Goal: Task Accomplishment & Management: Complete application form

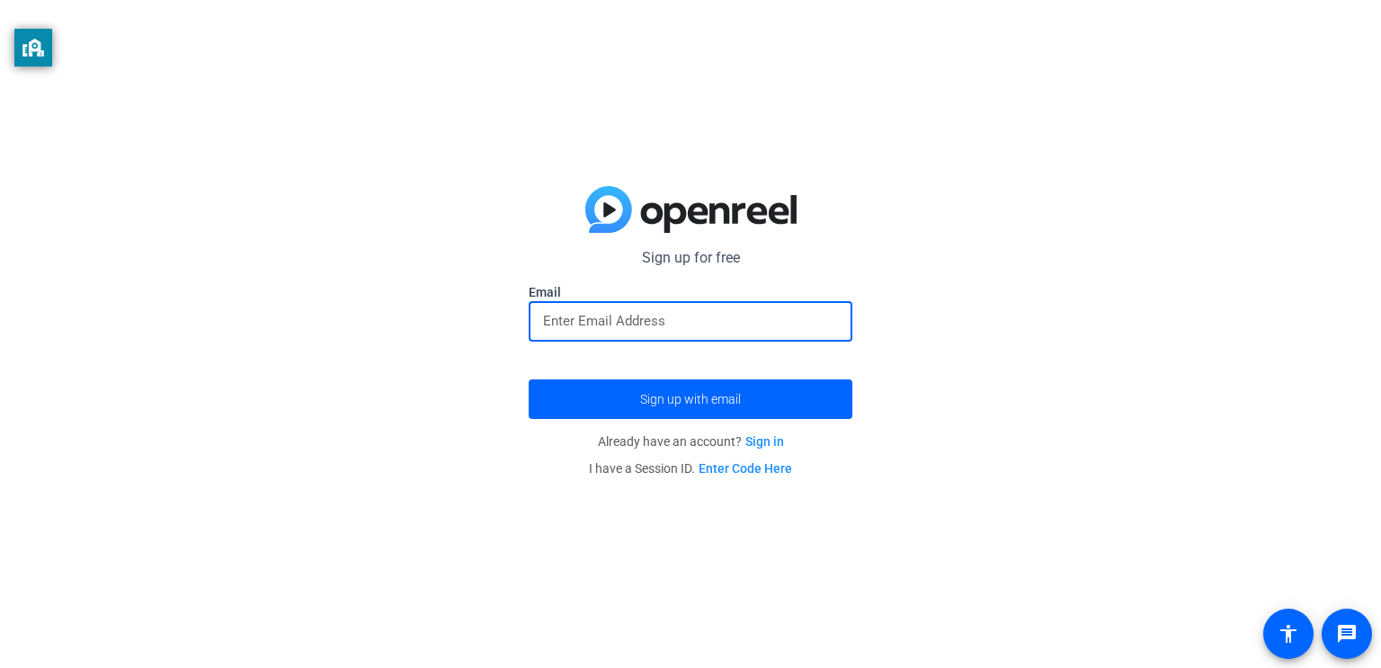
click at [656, 324] on input "email" at bounding box center [690, 321] width 295 height 22
type input "[EMAIL_ADDRESS][DOMAIN_NAME]"
click at [529, 380] on button "Sign up with email" at bounding box center [691, 400] width 324 height 40
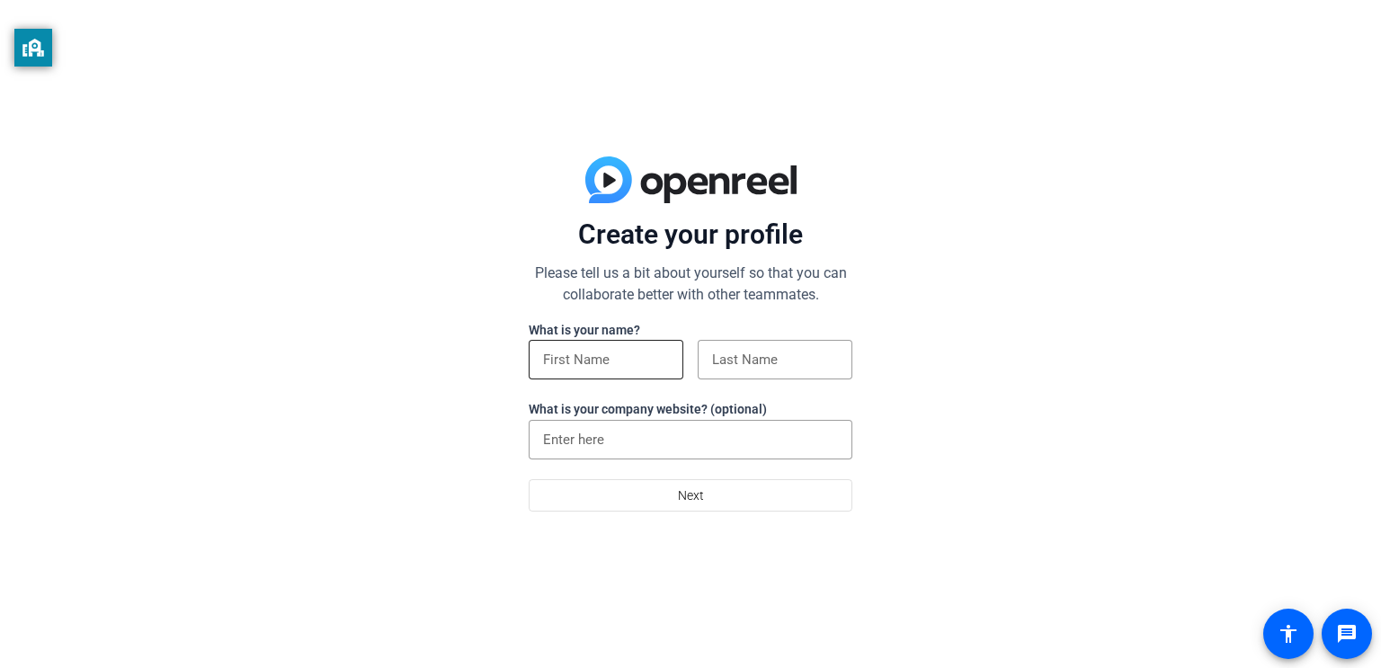
click at [639, 363] on input at bounding box center [606, 360] width 126 height 22
type input "[PERSON_NAME]"
click at [802, 353] on input at bounding box center [775, 360] width 126 height 22
type input "DeCrenza"
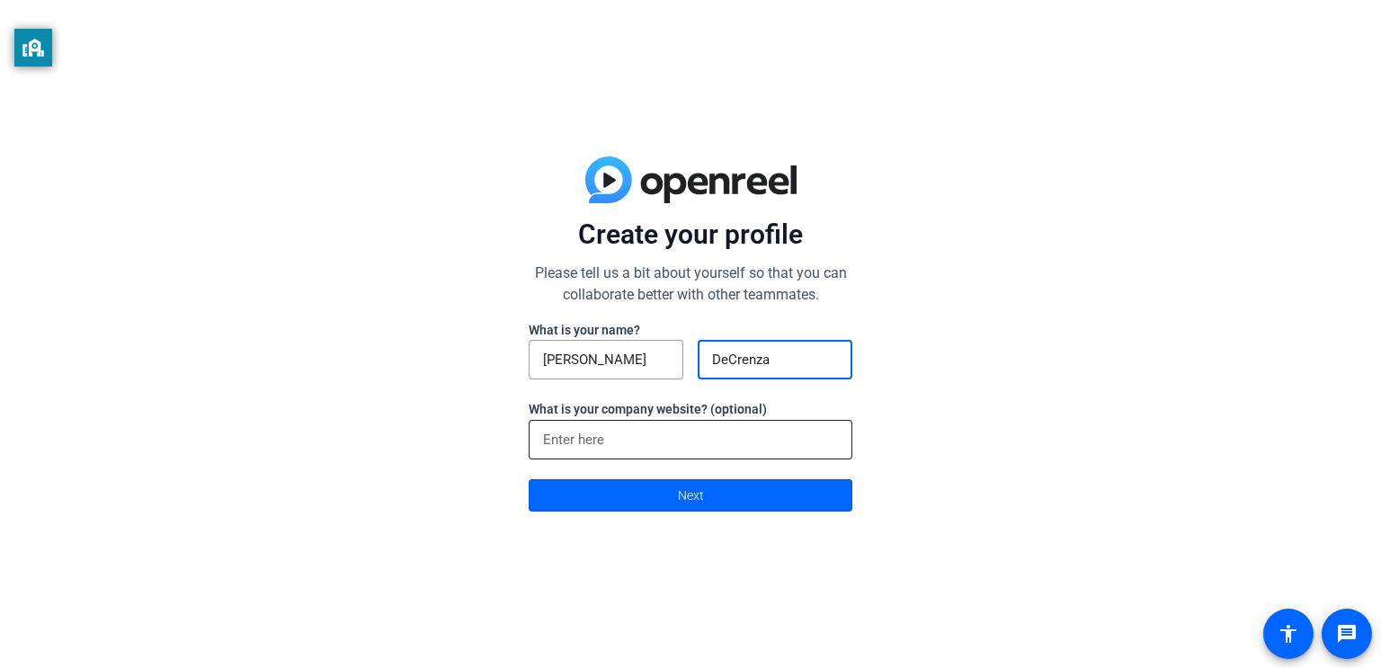
click at [735, 431] on input at bounding box center [690, 440] width 295 height 22
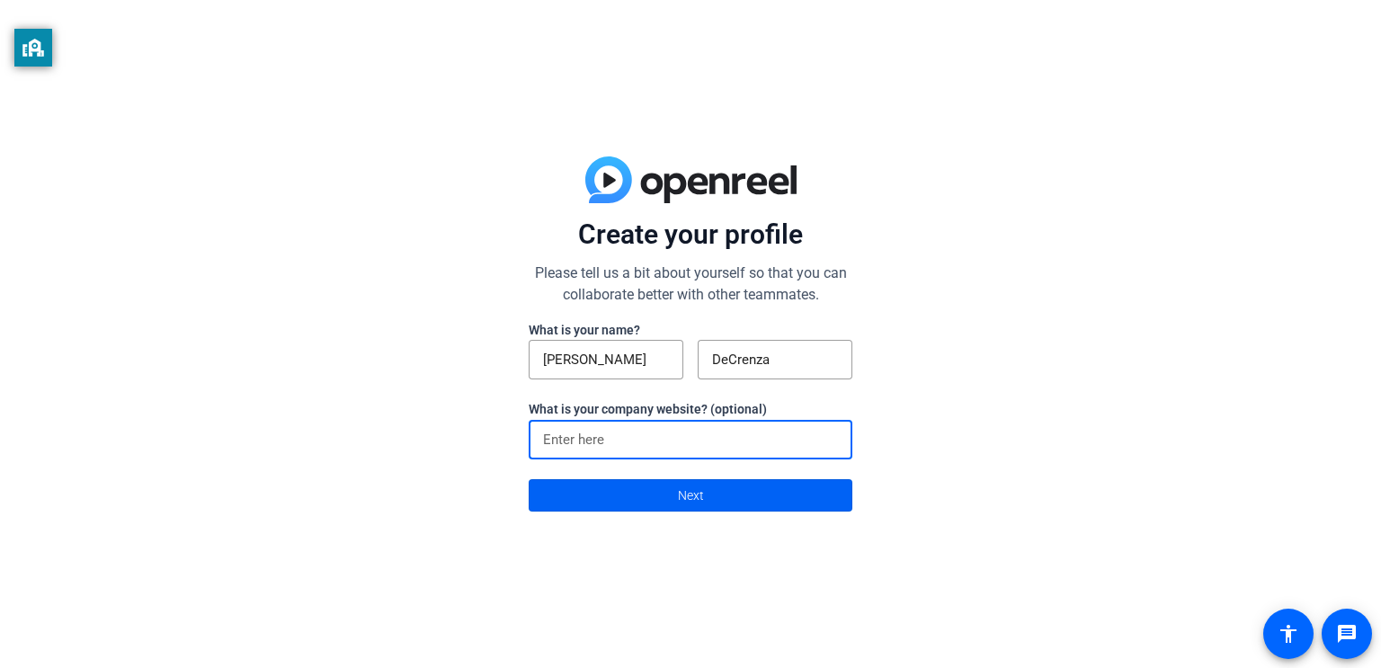
click at [805, 492] on span at bounding box center [691, 495] width 322 height 43
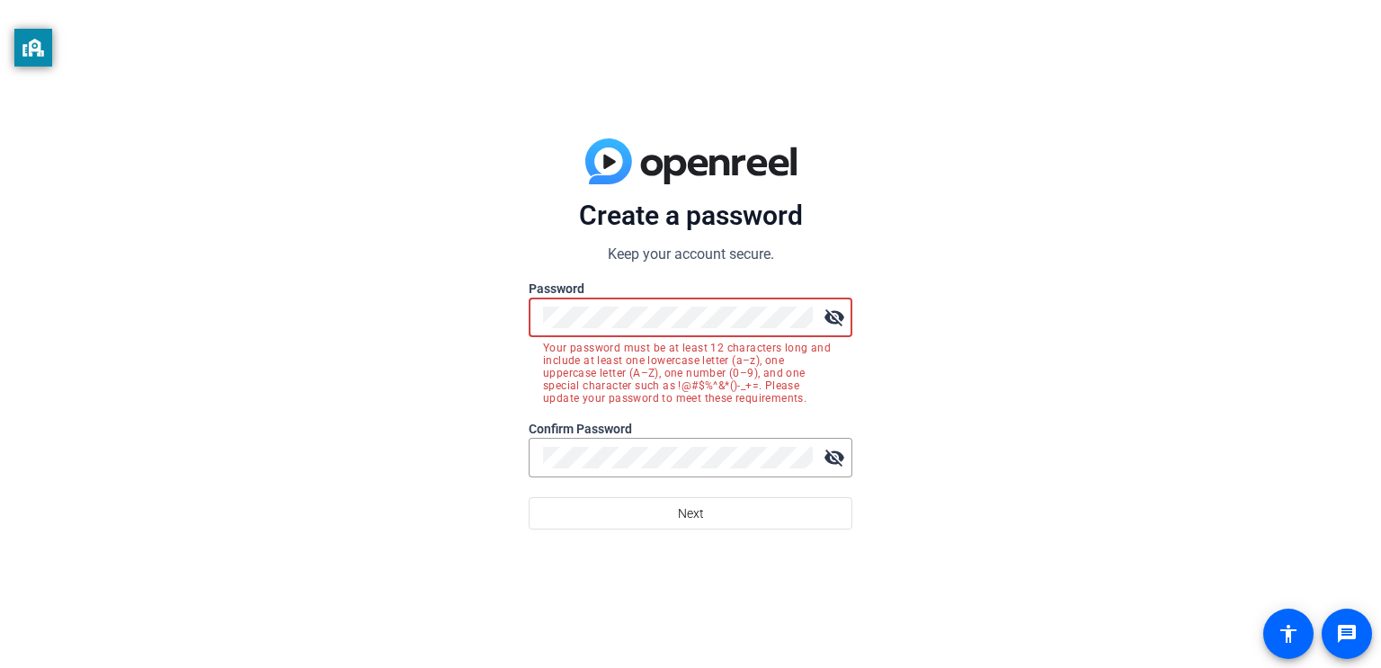
click at [747, 432] on label "Confirm Password" at bounding box center [691, 429] width 324 height 18
click at [722, 329] on div at bounding box center [678, 318] width 270 height 40
click at [838, 307] on mat-icon "visibility_off" at bounding box center [835, 318] width 36 height 36
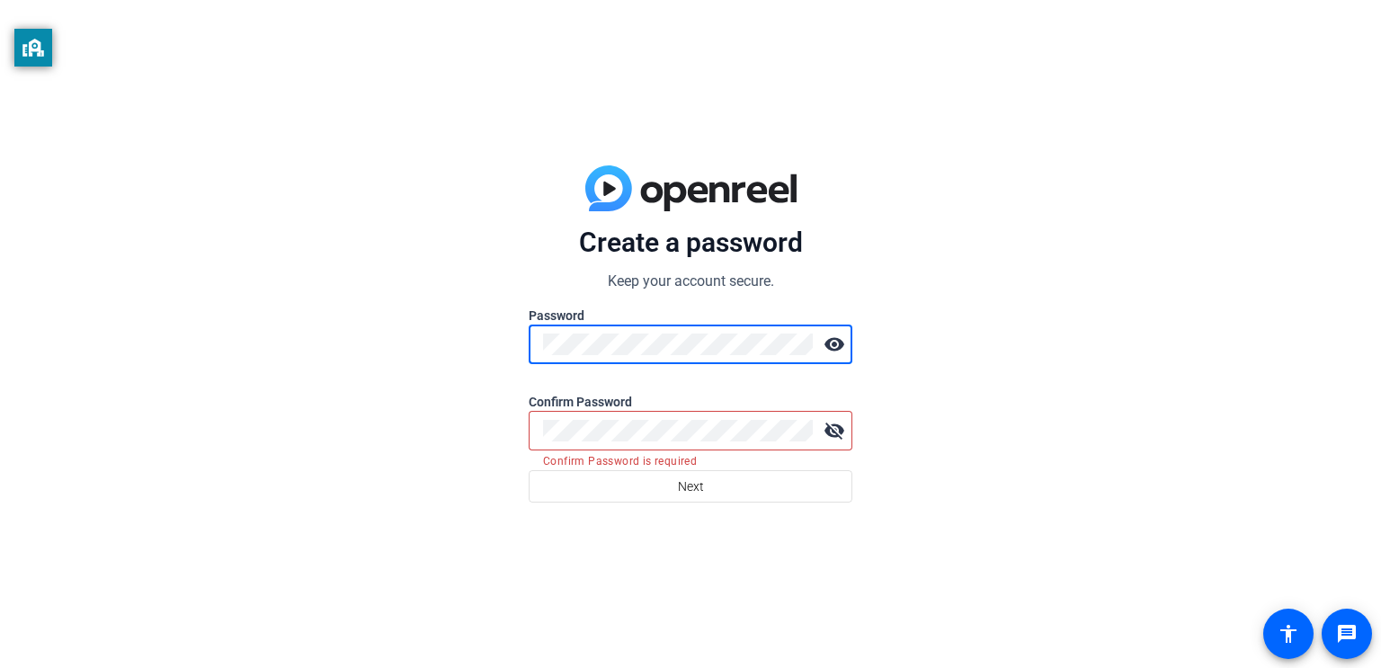
click at [693, 412] on div at bounding box center [678, 431] width 270 height 40
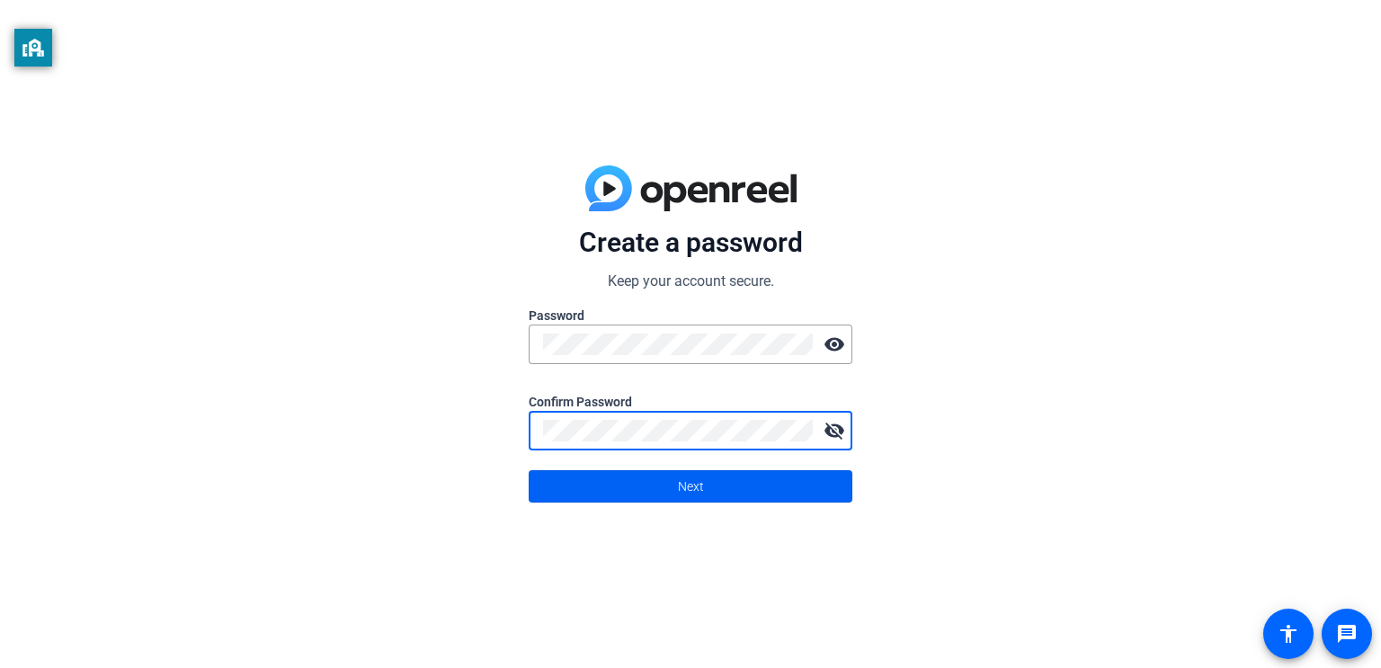
click at [689, 489] on span "Next" at bounding box center [691, 486] width 26 height 34
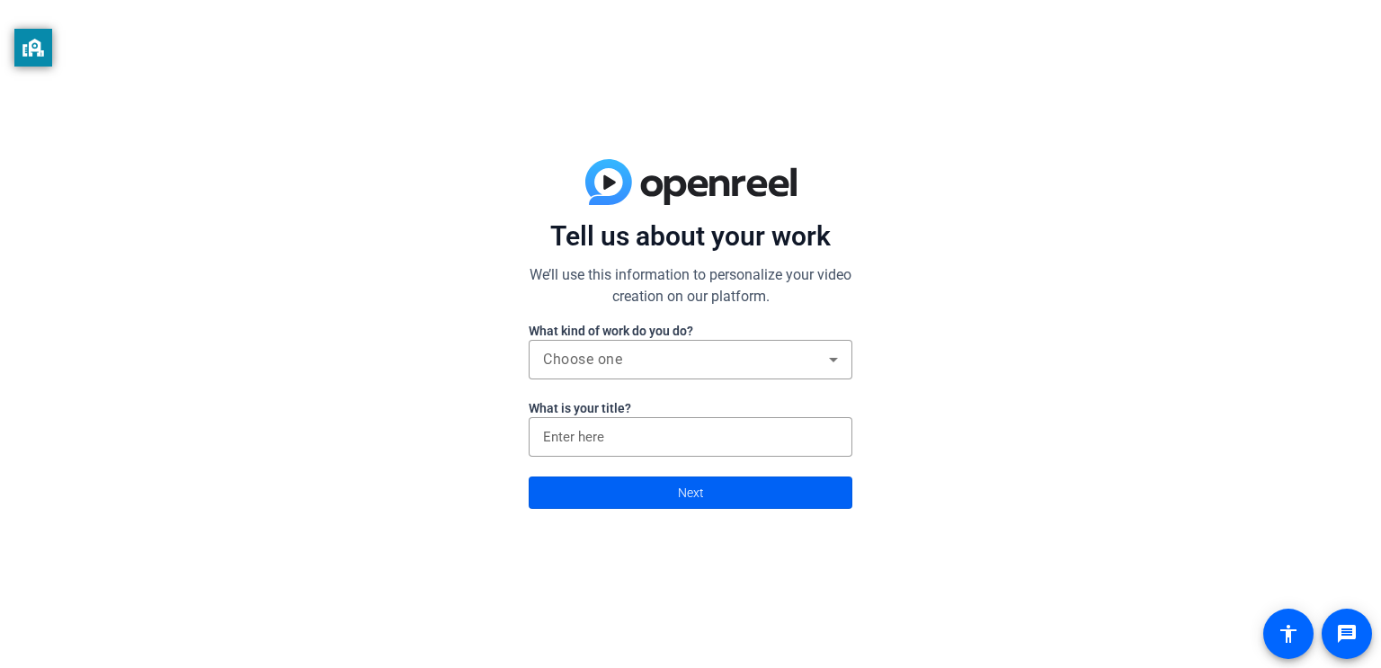
click at [779, 496] on span at bounding box center [691, 492] width 322 height 43
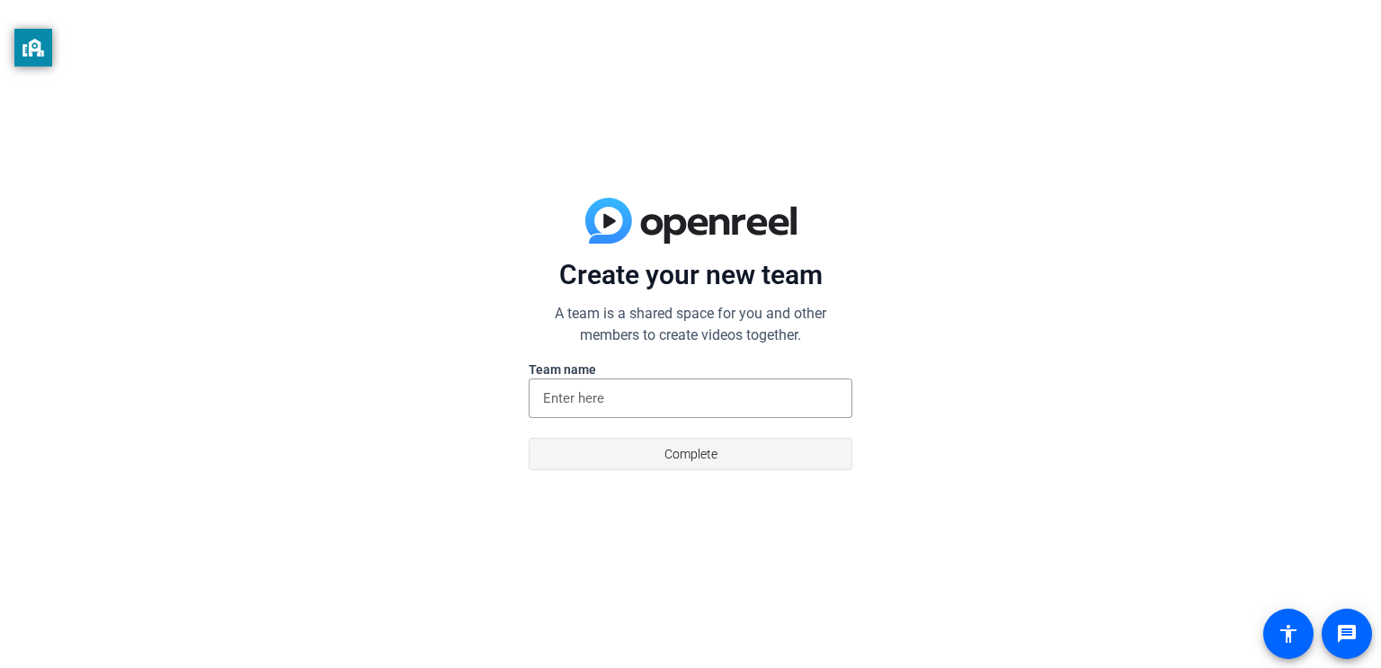
click at [749, 439] on span at bounding box center [691, 454] width 322 height 43
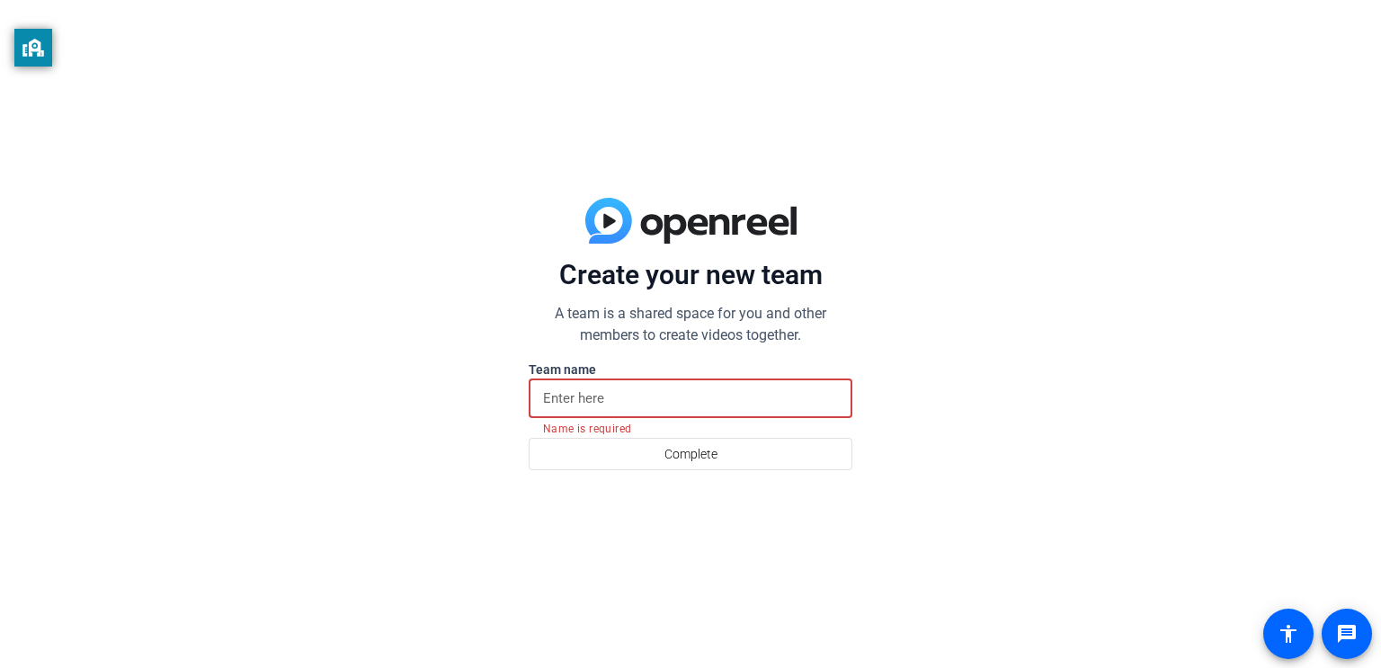
click at [712, 405] on input at bounding box center [690, 399] width 295 height 22
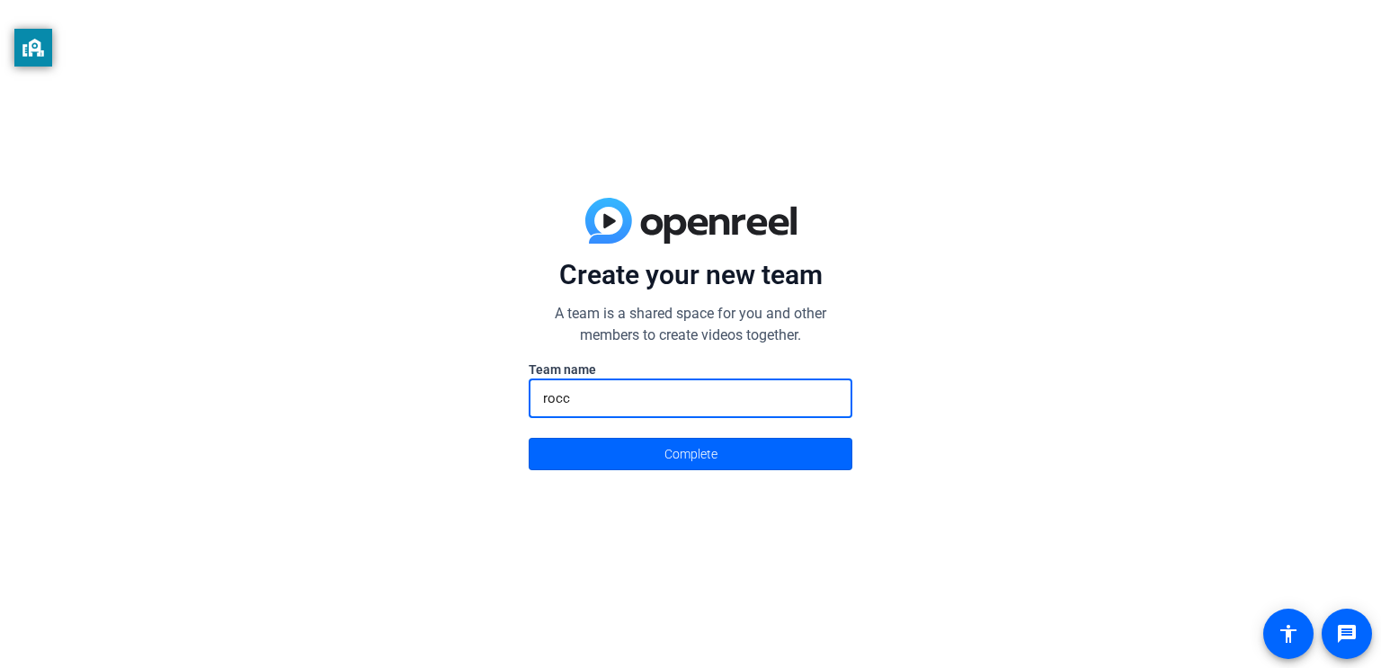
type input "[PERSON_NAME]"
type input "Rocco team"
click at [677, 453] on span "Complete" at bounding box center [691, 454] width 53 height 34
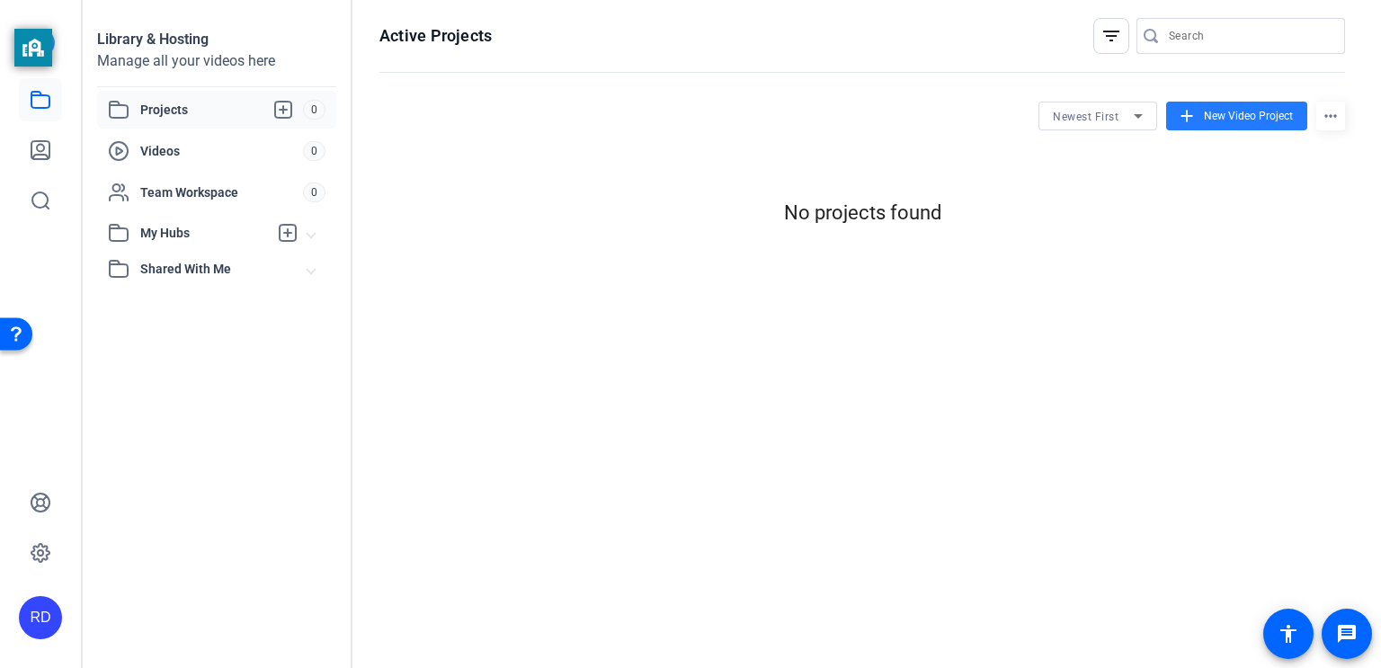
click at [1247, 125] on span at bounding box center [1237, 115] width 141 height 43
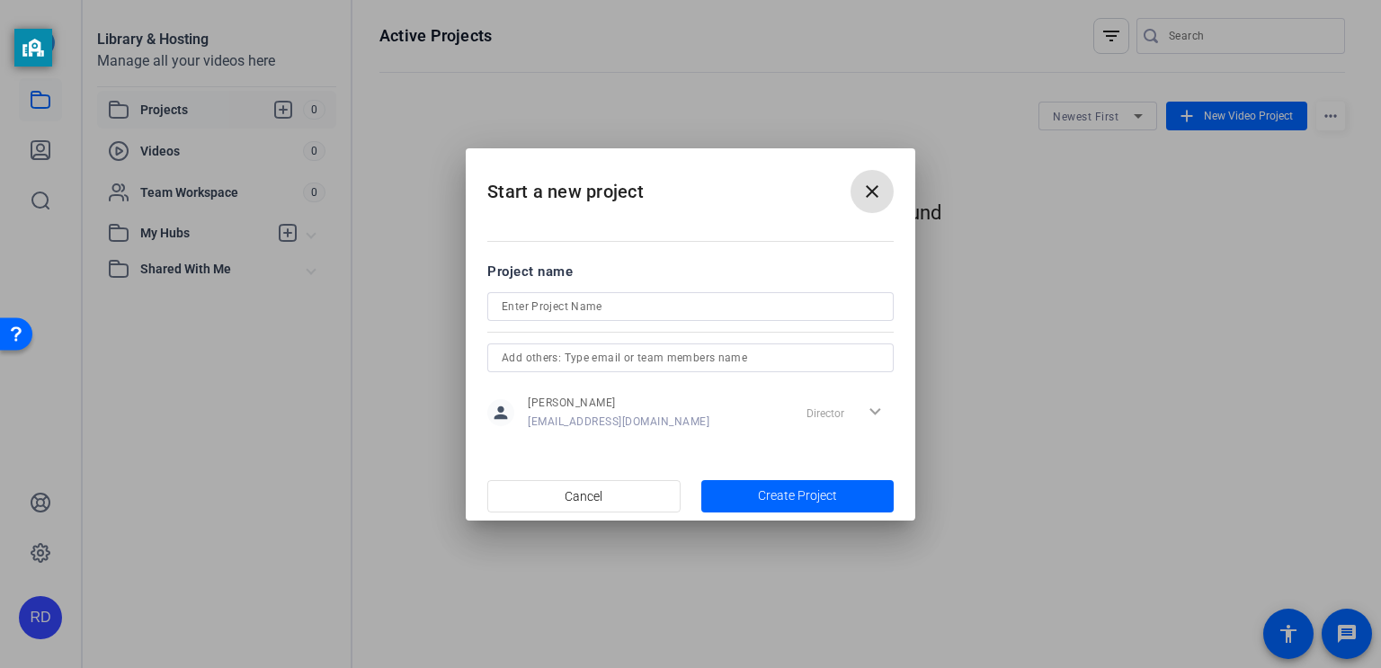
click at [770, 317] on div at bounding box center [691, 306] width 378 height 29
type input "social studies"
click at [782, 489] on span "Create Project" at bounding box center [797, 496] width 79 height 19
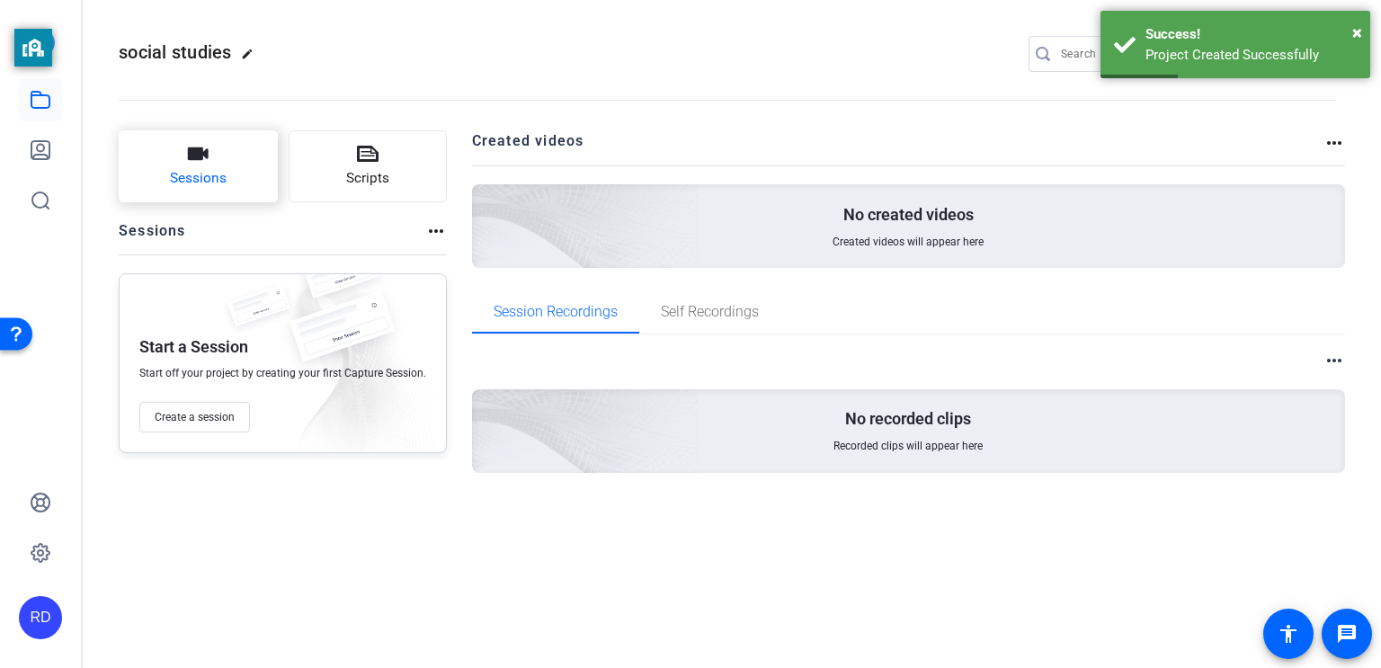
click at [227, 194] on button "Sessions" at bounding box center [198, 166] width 159 height 72
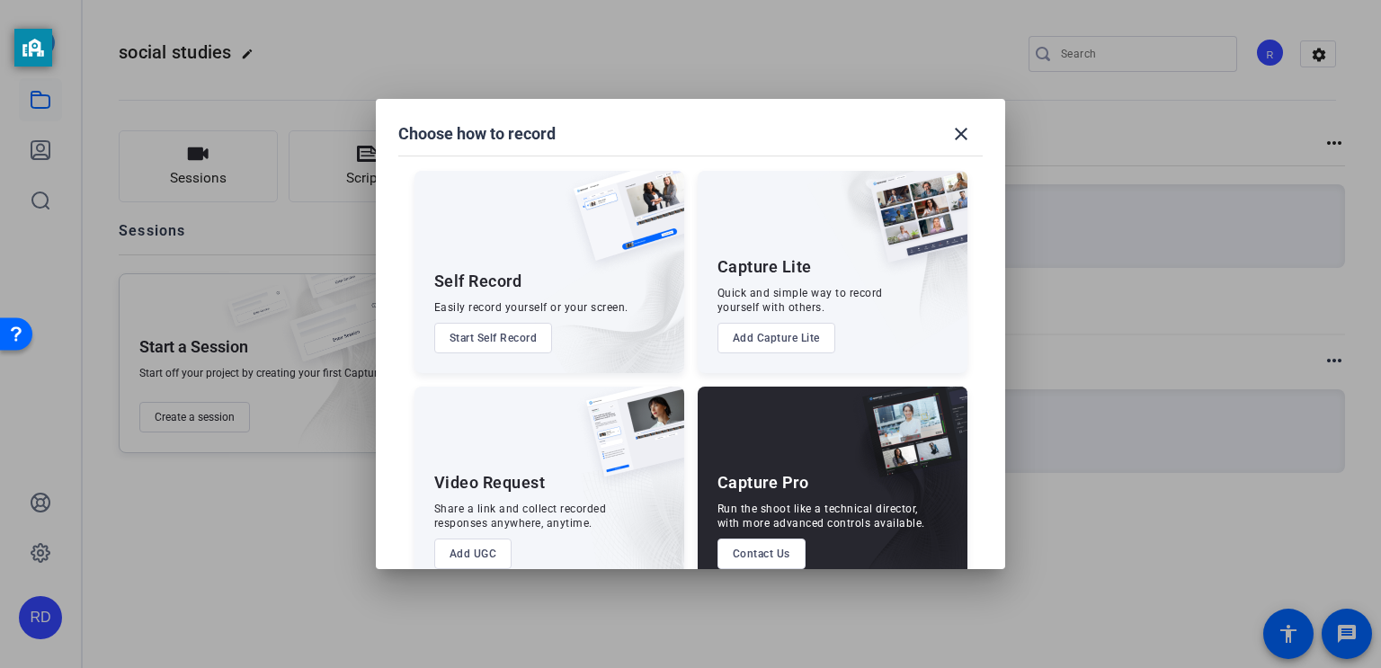
click at [496, 334] on button "Start Self Record" at bounding box center [493, 338] width 119 height 31
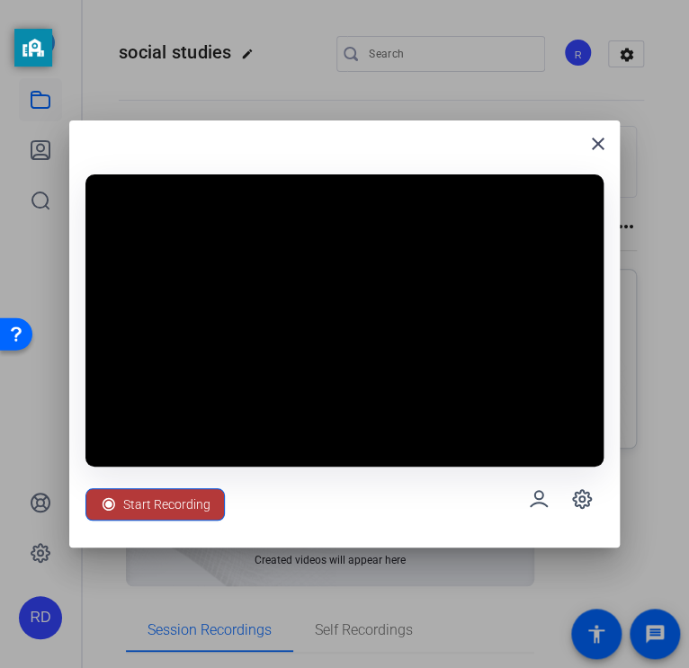
click at [163, 500] on span "Start Recording" at bounding box center [166, 504] width 87 height 34
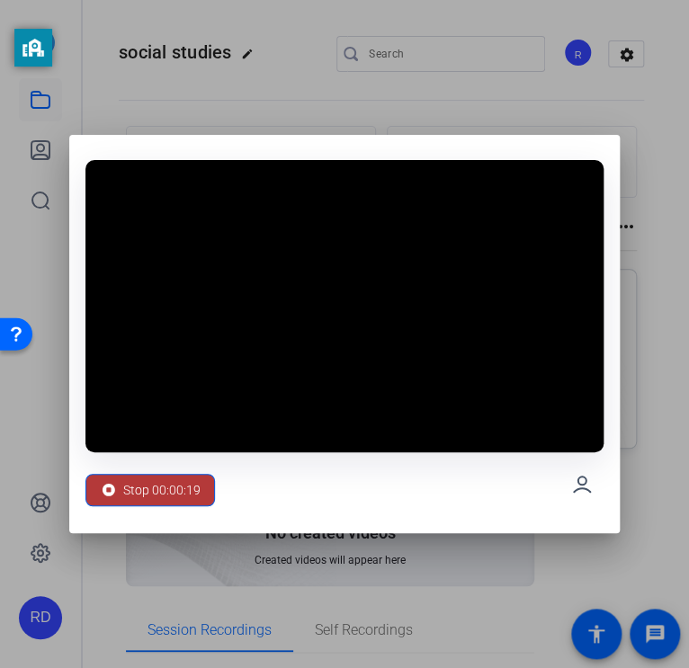
click at [174, 489] on span "Stop 00:00:19" at bounding box center [161, 490] width 77 height 34
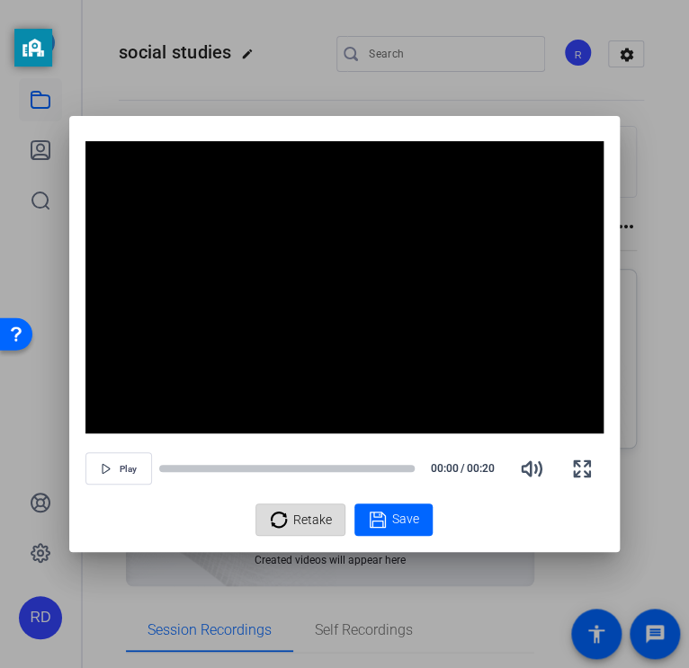
click at [292, 529] on span "Retake" at bounding box center [311, 520] width 39 height 34
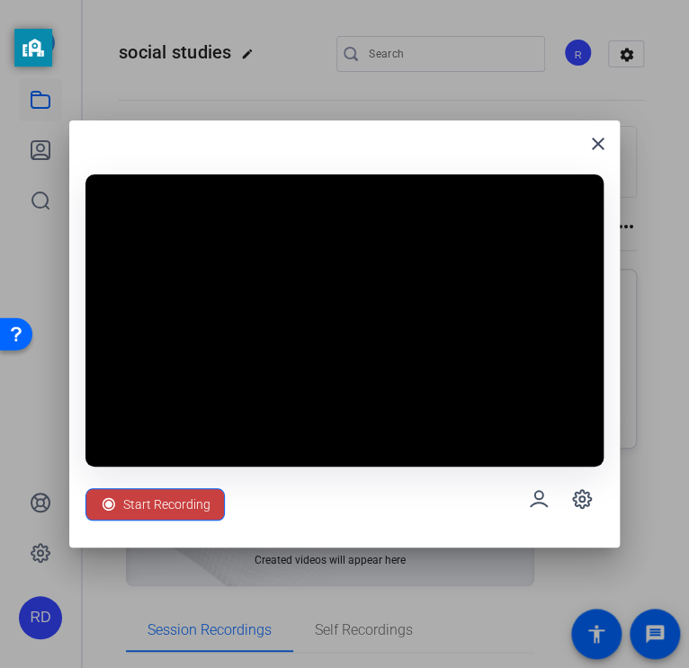
click at [147, 510] on span "Start Recording" at bounding box center [166, 504] width 87 height 34
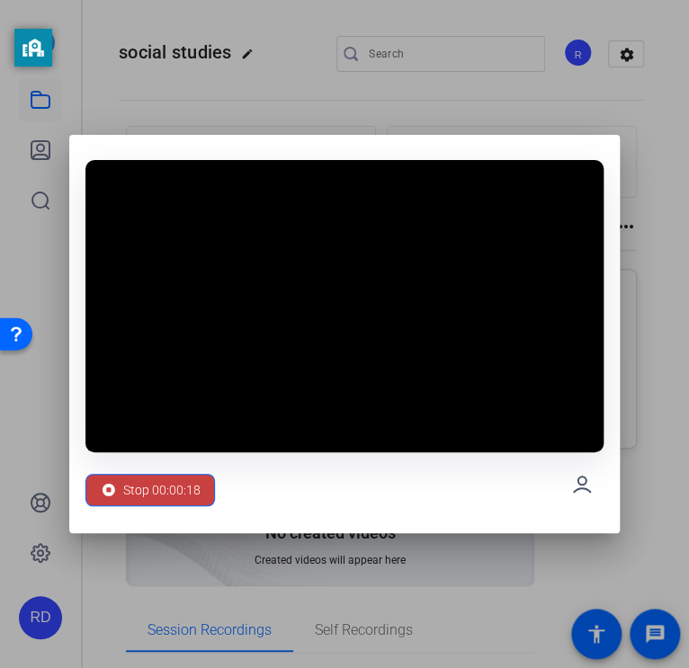
click at [180, 493] on span "Stop 00:00:18" at bounding box center [161, 490] width 77 height 34
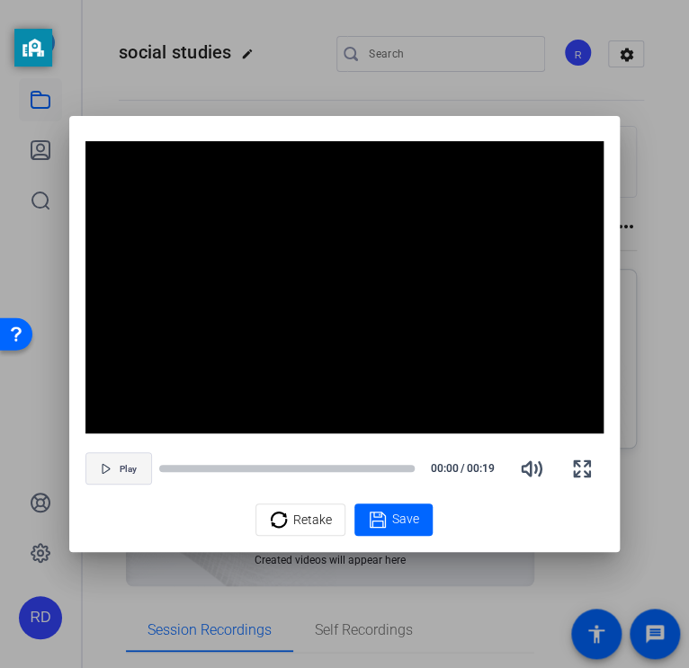
click at [138, 469] on span "button" at bounding box center [118, 468] width 65 height 43
click at [290, 521] on div "Retake" at bounding box center [300, 520] width 61 height 34
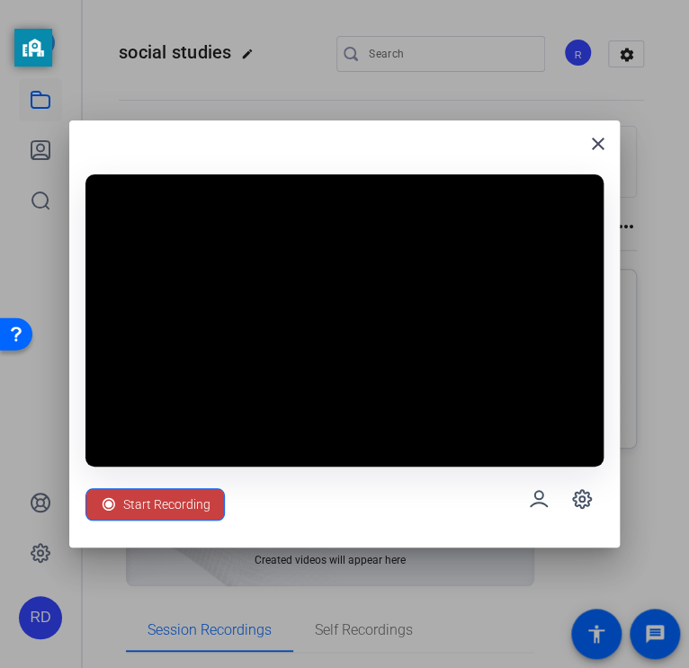
click at [183, 494] on span "Start Recording" at bounding box center [166, 504] width 87 height 34
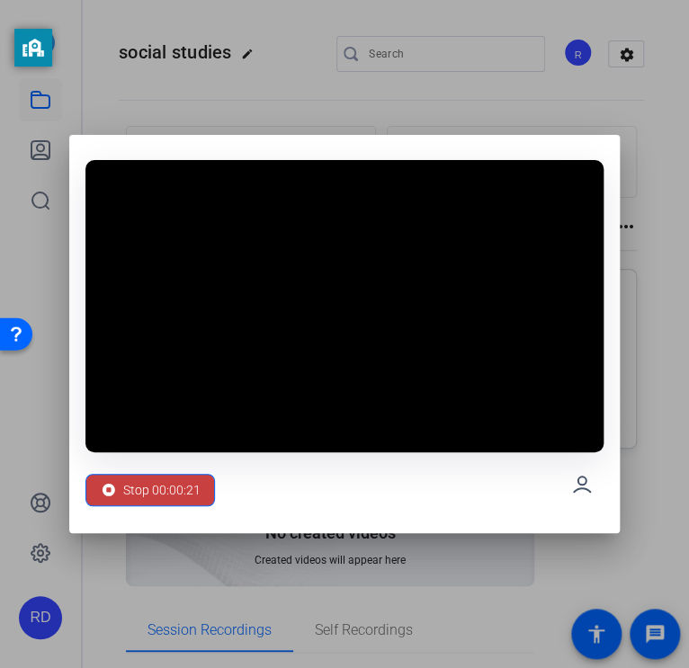
click at [183, 495] on span "Stop 00:00:21" at bounding box center [161, 490] width 77 height 34
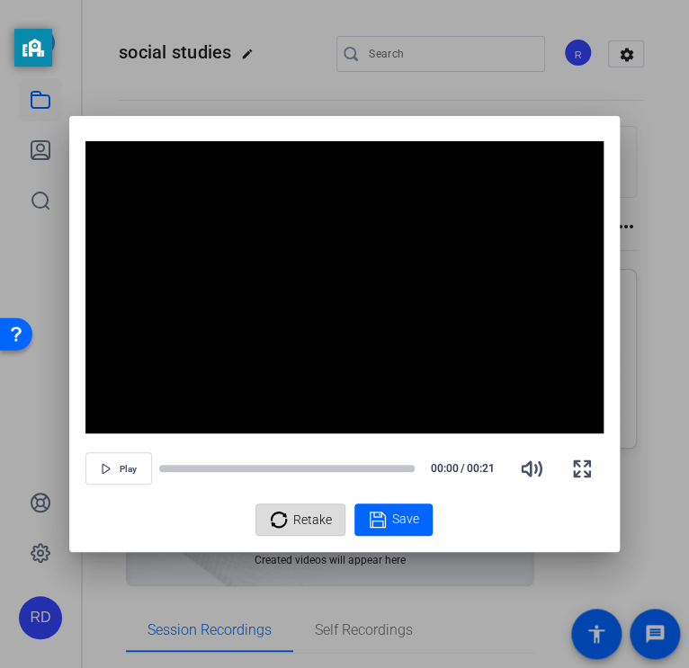
click at [304, 520] on span "Retake" at bounding box center [311, 520] width 39 height 34
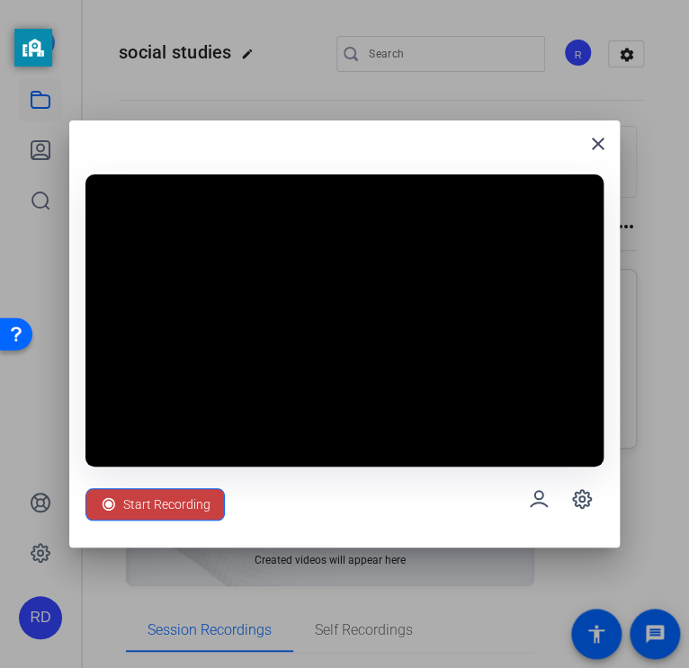
click at [184, 508] on span "Start Recording" at bounding box center [166, 504] width 87 height 34
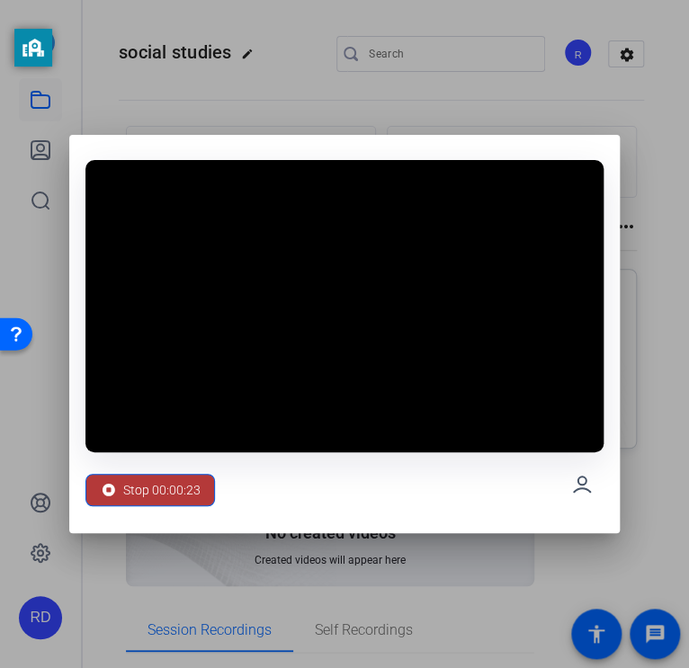
click at [175, 501] on span "Stop 00:00:23" at bounding box center [161, 490] width 77 height 34
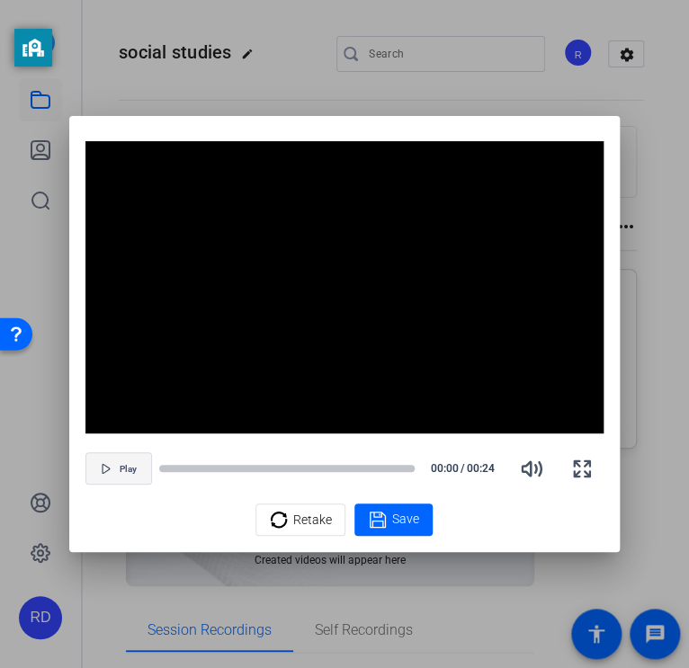
click at [125, 469] on span "Play" at bounding box center [127, 469] width 17 height 11
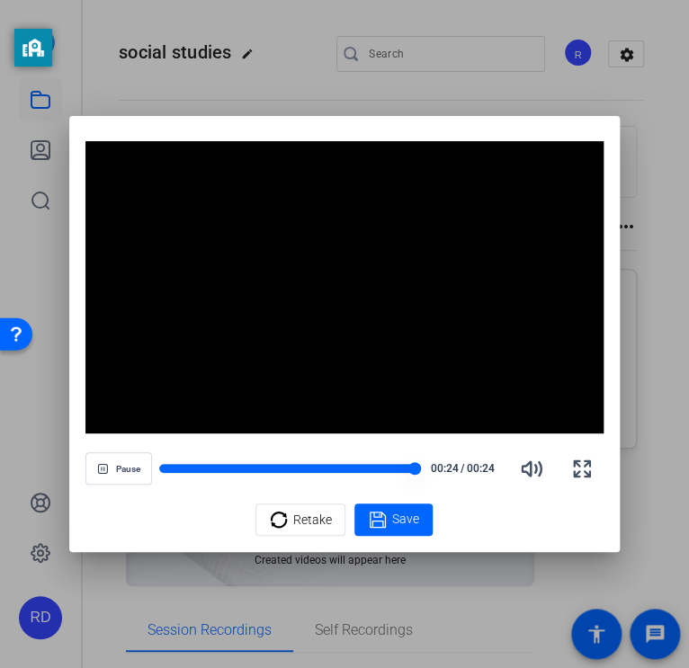
click at [376, 465] on div at bounding box center [286, 468] width 255 height 9
click at [363, 462] on div at bounding box center [286, 468] width 255 height 13
click at [363, 460] on div "Pause 00:19 / 00:24" at bounding box center [344, 468] width 518 height 43
click at [354, 468] on div at bounding box center [268, 468] width 219 height 9
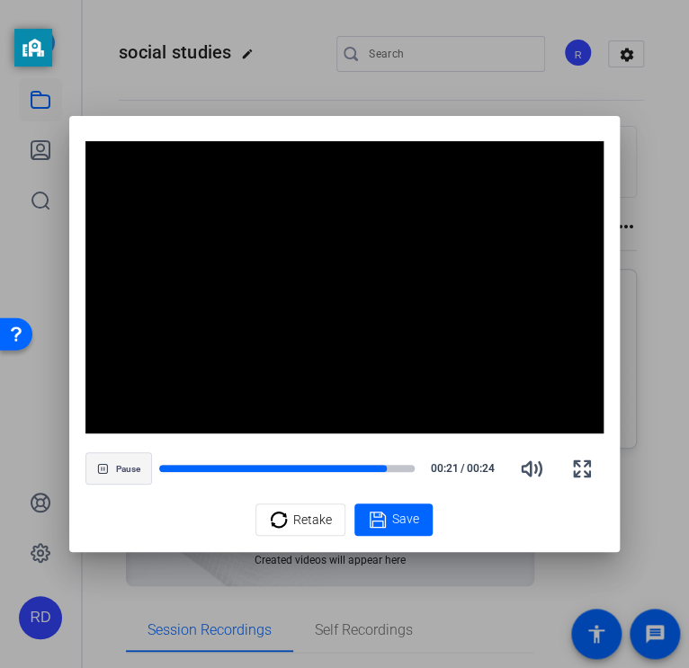
click at [135, 467] on span "Pause" at bounding box center [127, 469] width 24 height 11
click at [372, 468] on div at bounding box center [275, 468] width 233 height 9
click at [121, 460] on span "button" at bounding box center [118, 468] width 65 height 43
click at [115, 469] on span "Pause" at bounding box center [127, 469] width 24 height 11
click at [401, 518] on span "Save" at bounding box center [404, 519] width 27 height 19
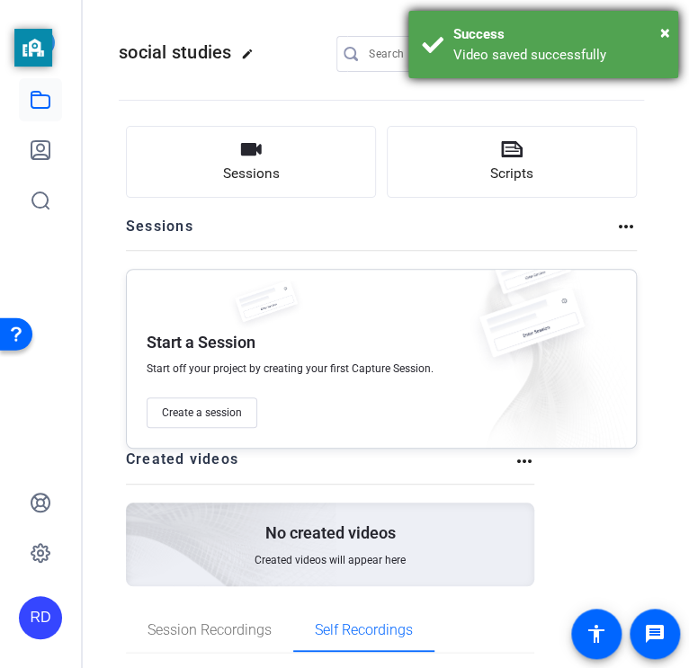
click at [657, 31] on div "Success" at bounding box center [558, 34] width 211 height 21
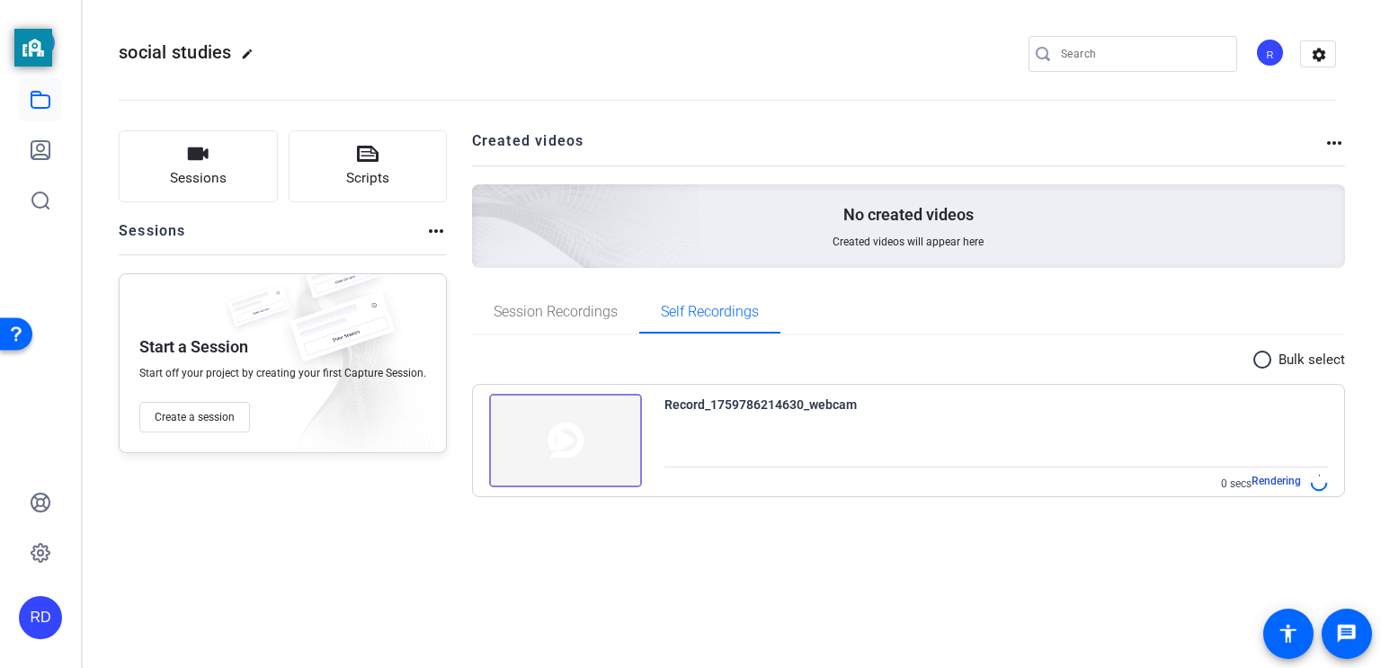
click at [1338, 139] on mat-icon "more_horiz" at bounding box center [1335, 143] width 22 height 22
click at [1255, 262] on div at bounding box center [690, 334] width 1381 height 668
click at [1306, 47] on mat-icon "settings" at bounding box center [1319, 54] width 36 height 27
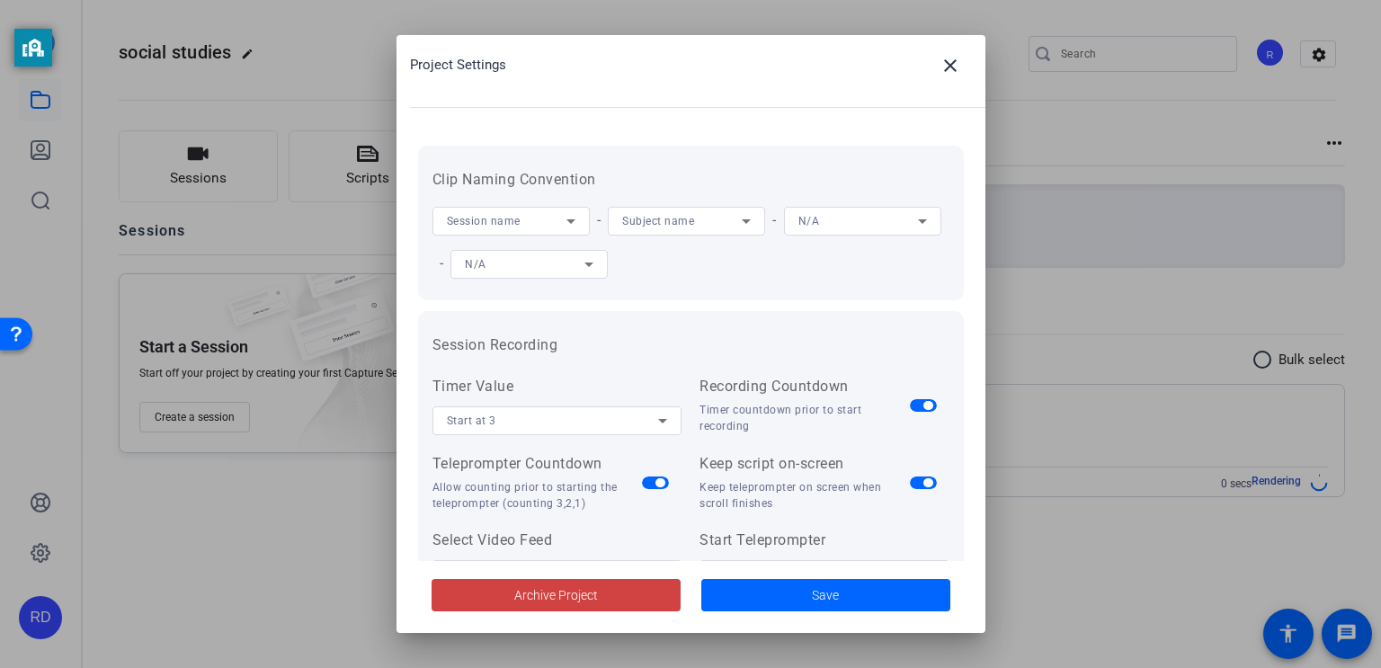
click at [1220, 344] on div at bounding box center [690, 334] width 1381 height 668
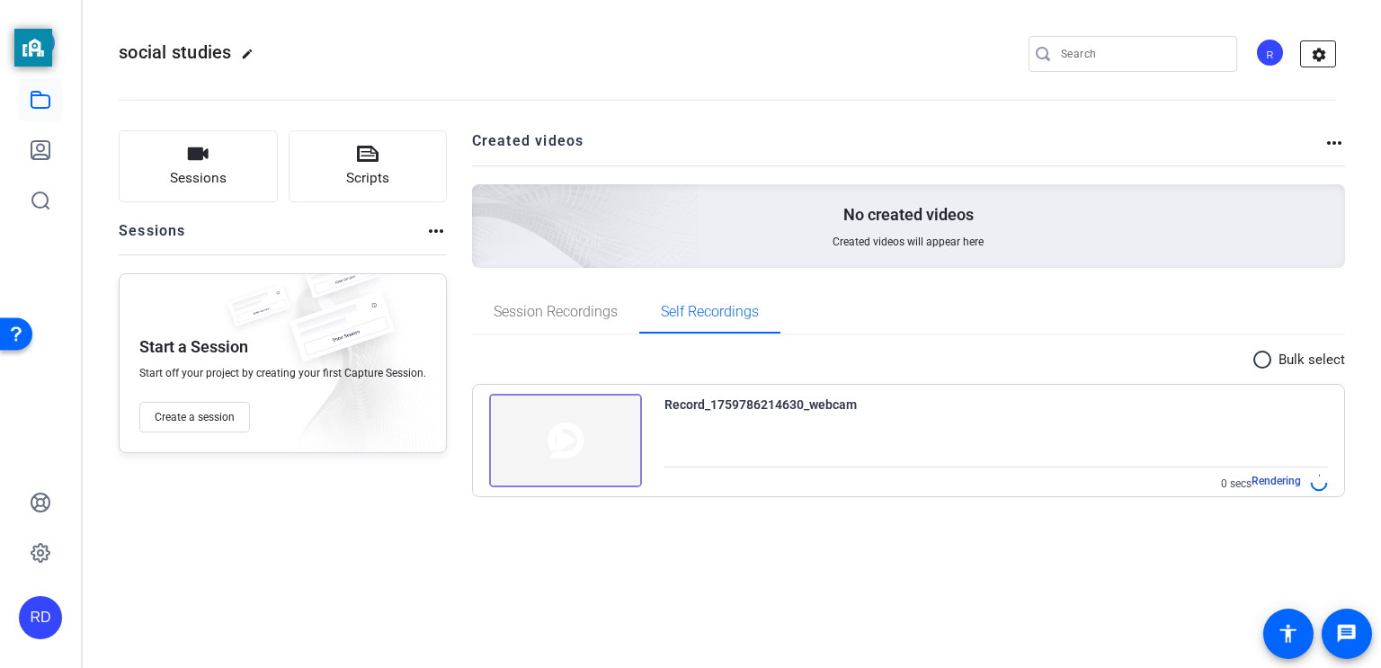
click at [1319, 51] on mat-icon "settings" at bounding box center [1319, 54] width 36 height 27
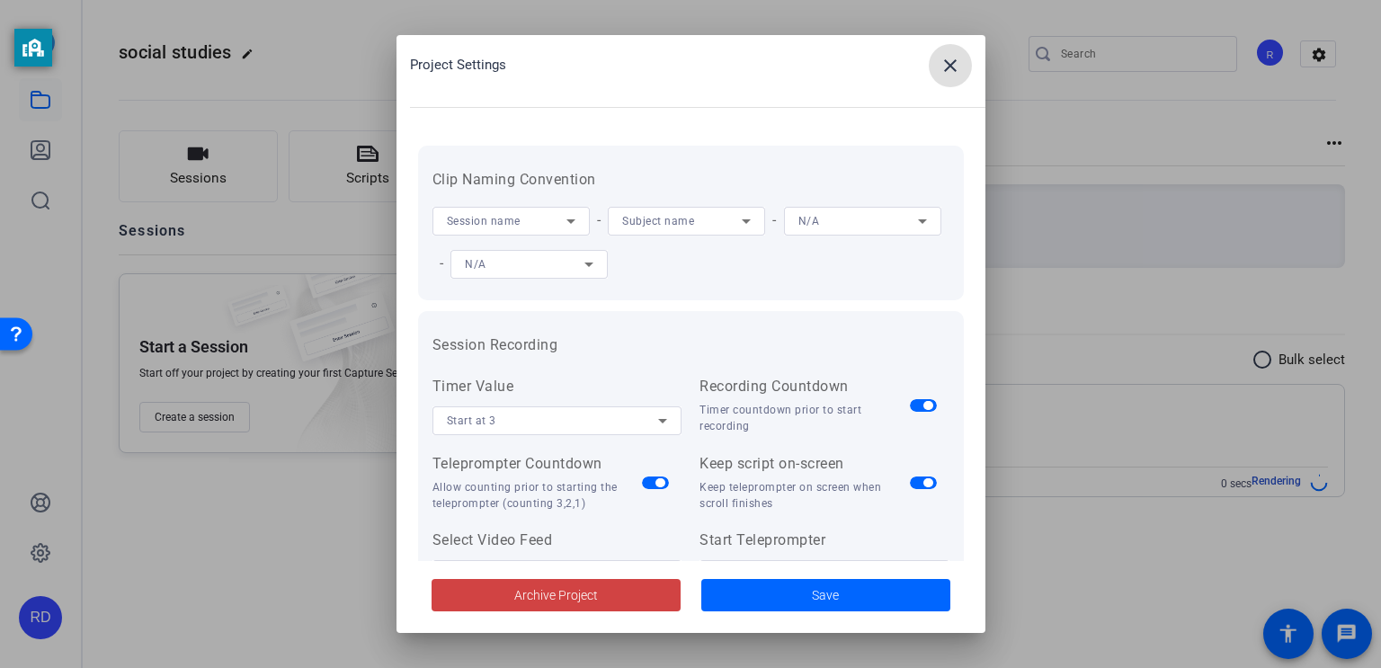
click at [1053, 481] on div at bounding box center [690, 334] width 1381 height 668
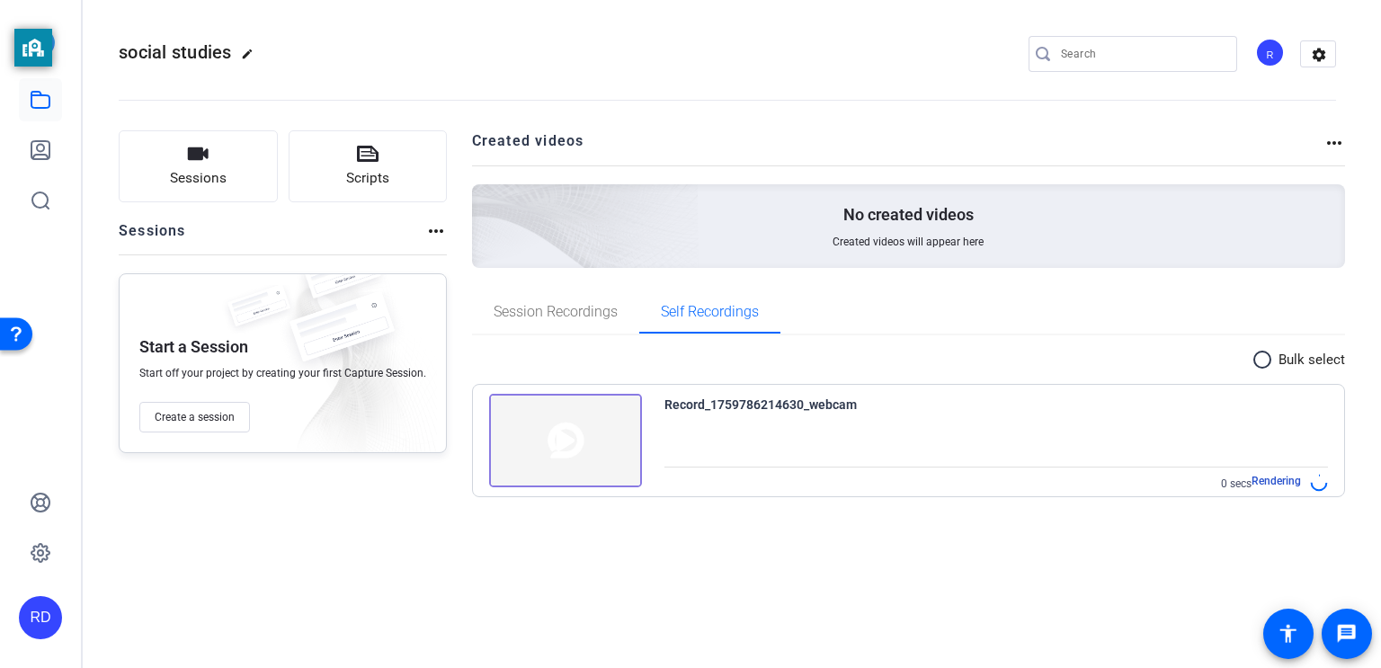
click at [587, 416] on img at bounding box center [565, 441] width 153 height 94
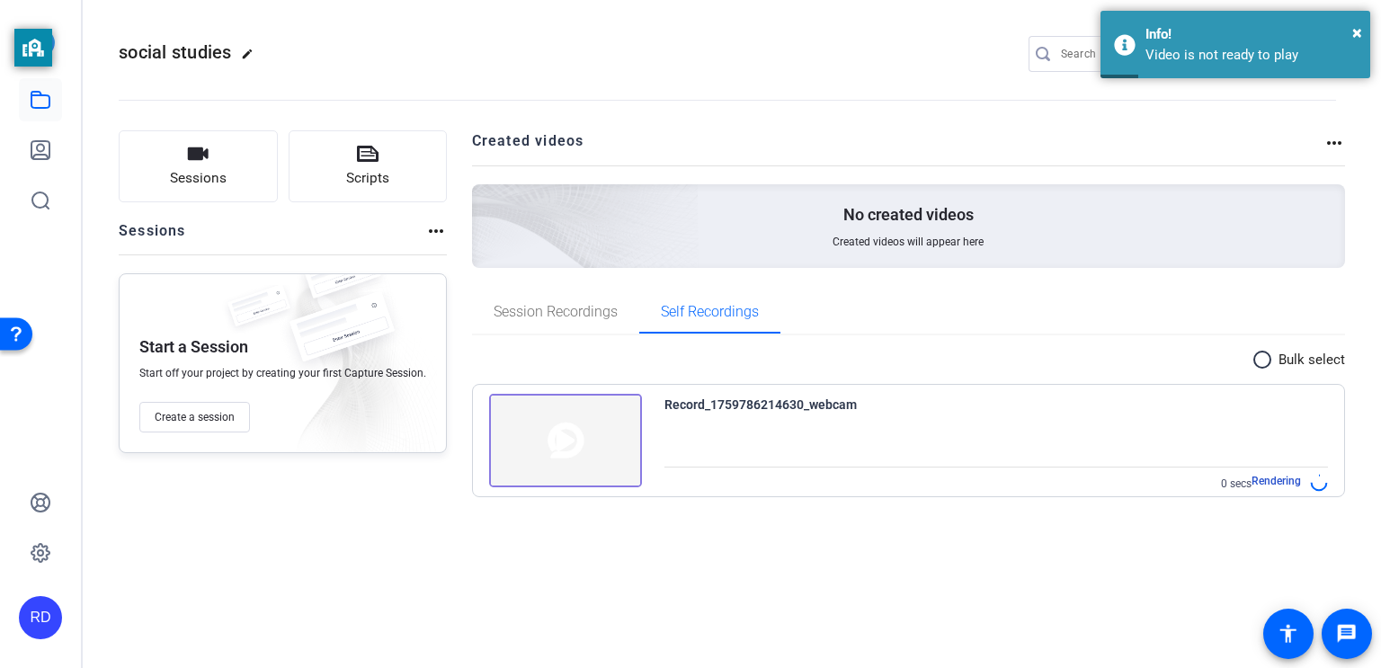
click at [791, 407] on div "Record_1759786214630_webcam" at bounding box center [761, 405] width 192 height 22
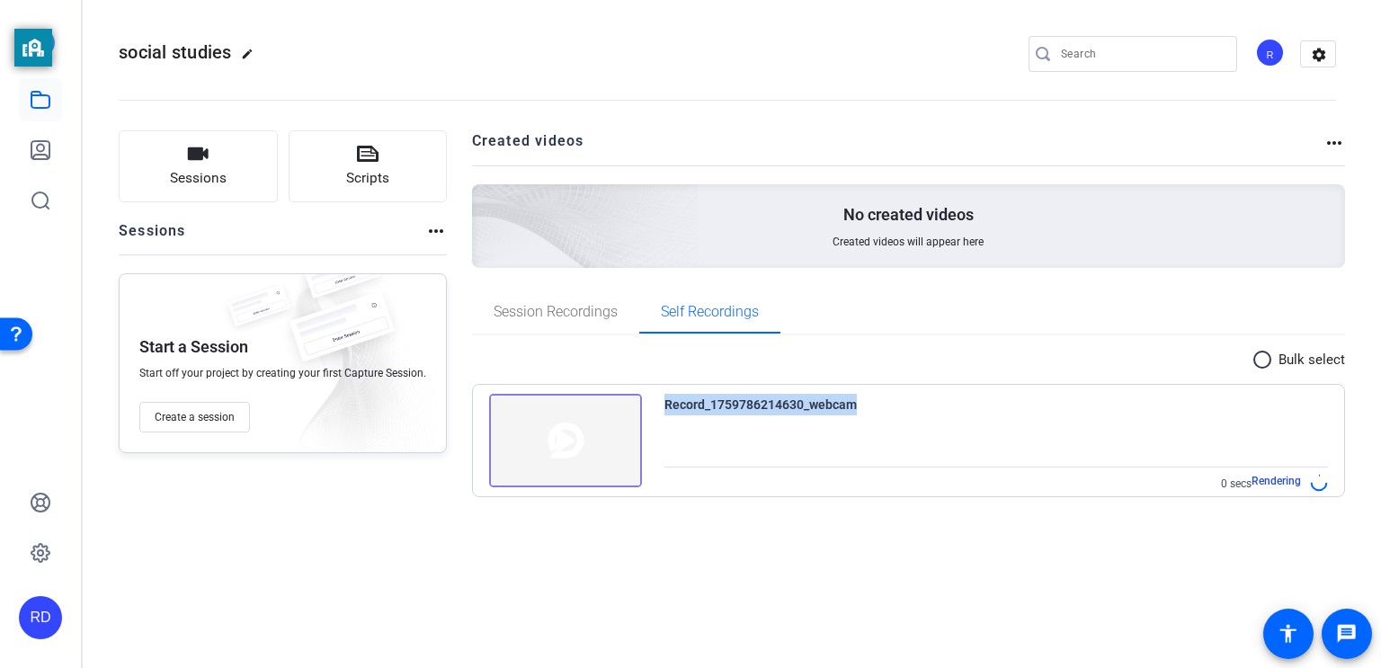
click at [791, 408] on div "Record_1759786214630_webcam" at bounding box center [761, 405] width 192 height 22
click at [548, 305] on span "Session Recordings" at bounding box center [556, 312] width 124 height 14
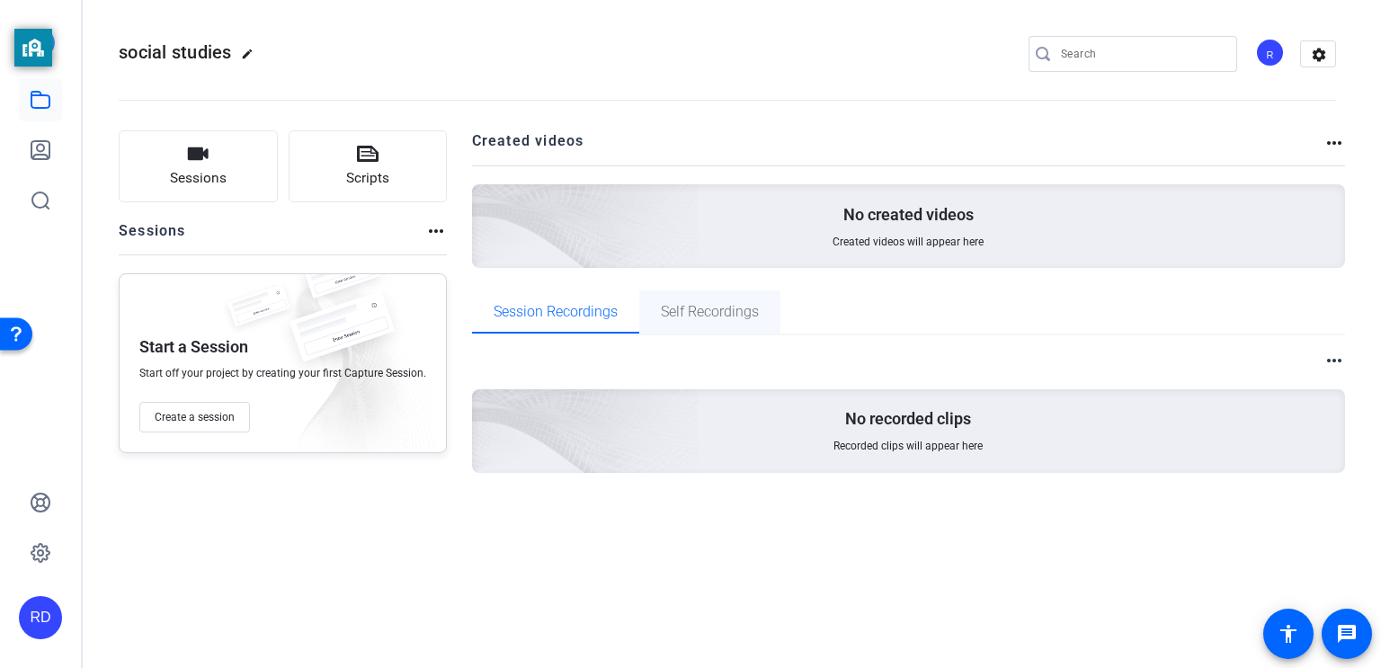
click at [697, 323] on span "Self Recordings" at bounding box center [710, 312] width 98 height 43
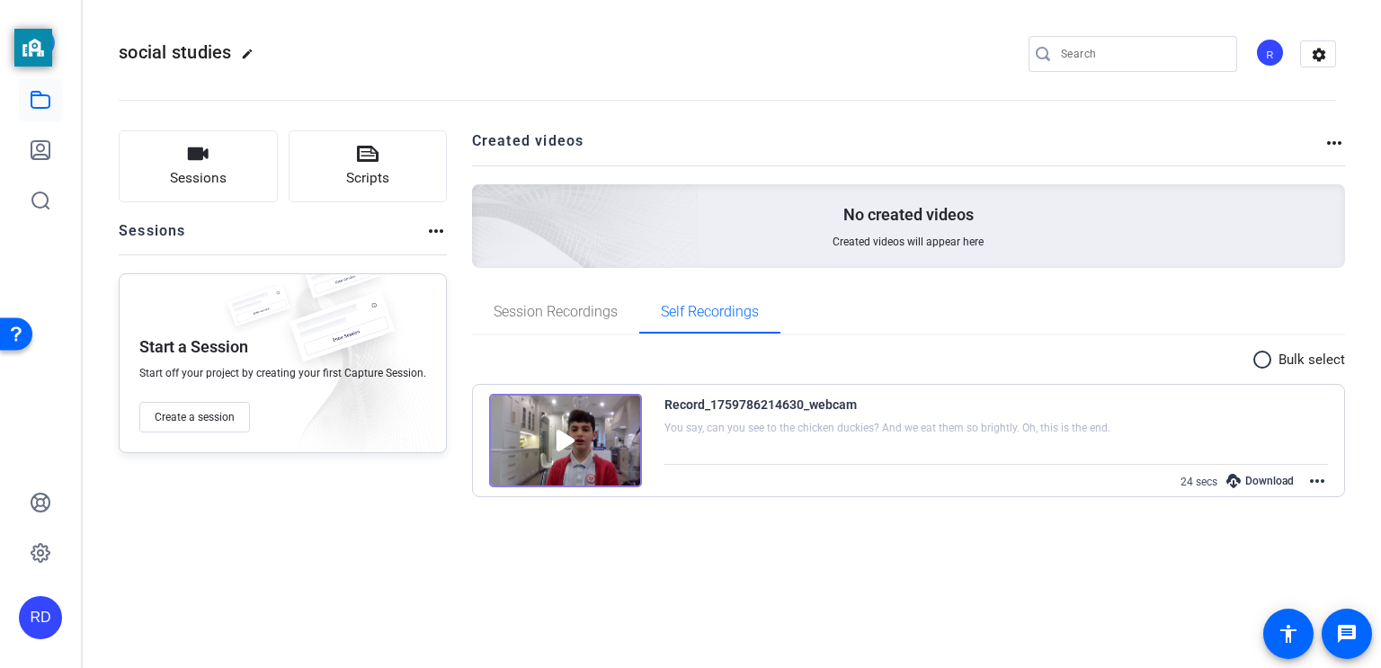
click at [1257, 480] on div "Download" at bounding box center [1260, 480] width 85 height 23
click at [727, 407] on div "Record_1759786214630_webcam" at bounding box center [761, 405] width 192 height 22
click at [1332, 474] on div "Record_1759786214630_webcam You say, can you see to the chicken duckies? And we…" at bounding box center [909, 441] width 872 height 112
click at [1320, 478] on mat-icon "more_horiz" at bounding box center [1318, 481] width 22 height 22
click at [1250, 533] on span "Delete Video" at bounding box center [1258, 525] width 111 height 22
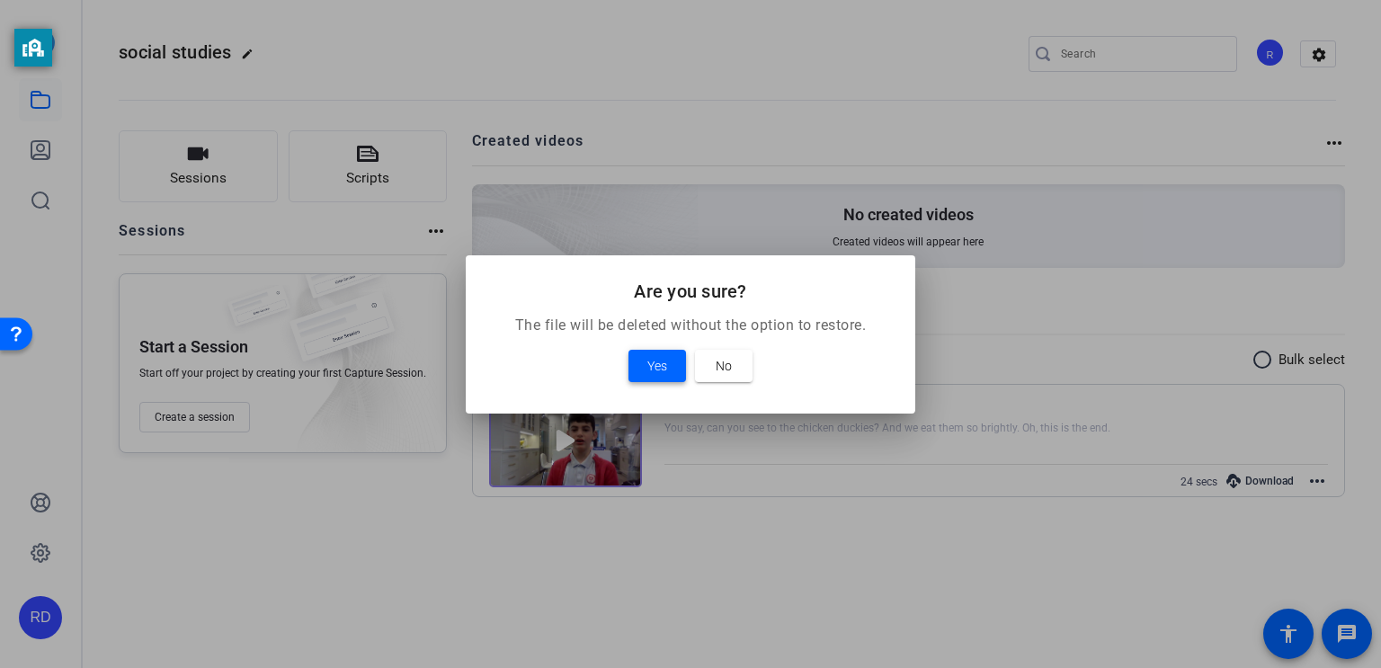
click at [1250, 534] on div at bounding box center [690, 334] width 1381 height 668
click at [729, 374] on span "No" at bounding box center [724, 366] width 16 height 22
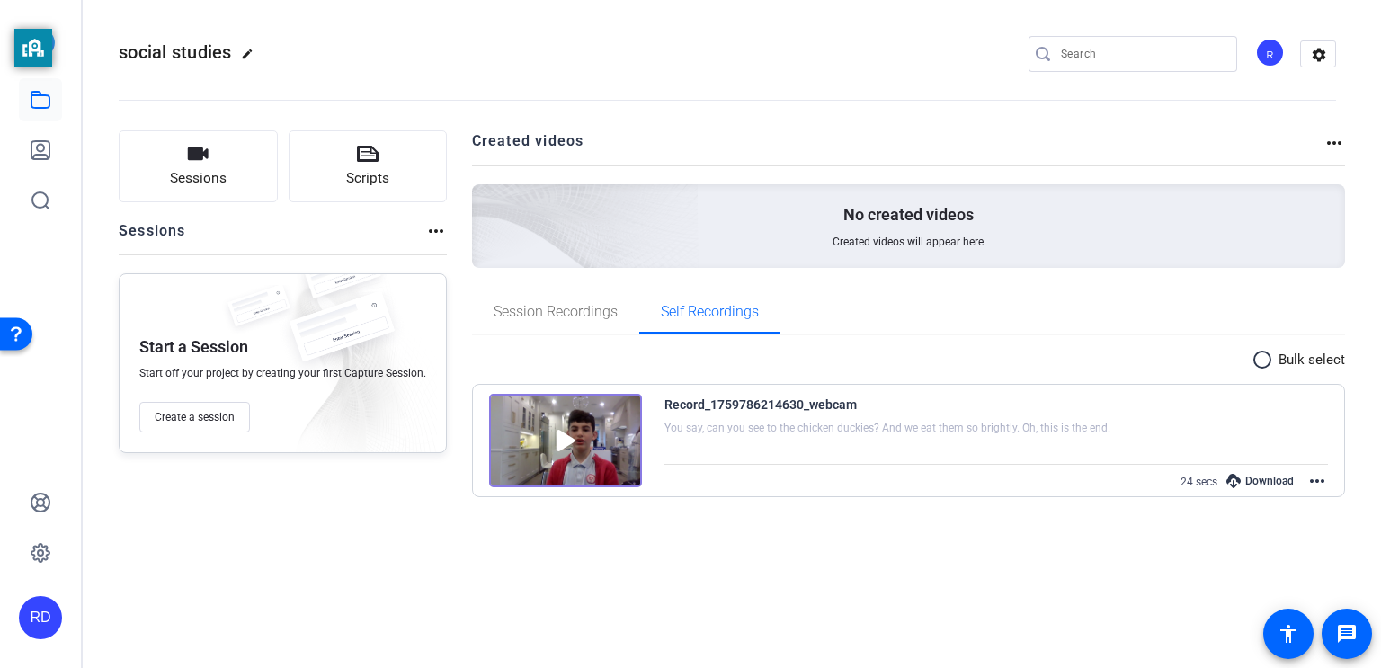
click at [1325, 487] on mat-icon "more_horiz" at bounding box center [1318, 481] width 22 height 22
click at [843, 518] on div at bounding box center [690, 334] width 1381 height 668
drag, startPoint x: 828, startPoint y: 517, endPoint x: 800, endPoint y: 507, distance: 29.6
click at [800, 507] on div "radio_button_unchecked Bulk select Record_1759786214630_webcam You say, can you…" at bounding box center [909, 427] width 874 height 184
click at [800, 506] on div "radio_button_unchecked Bulk select Record_1759786214630_webcam You say, can you…" at bounding box center [909, 427] width 874 height 184
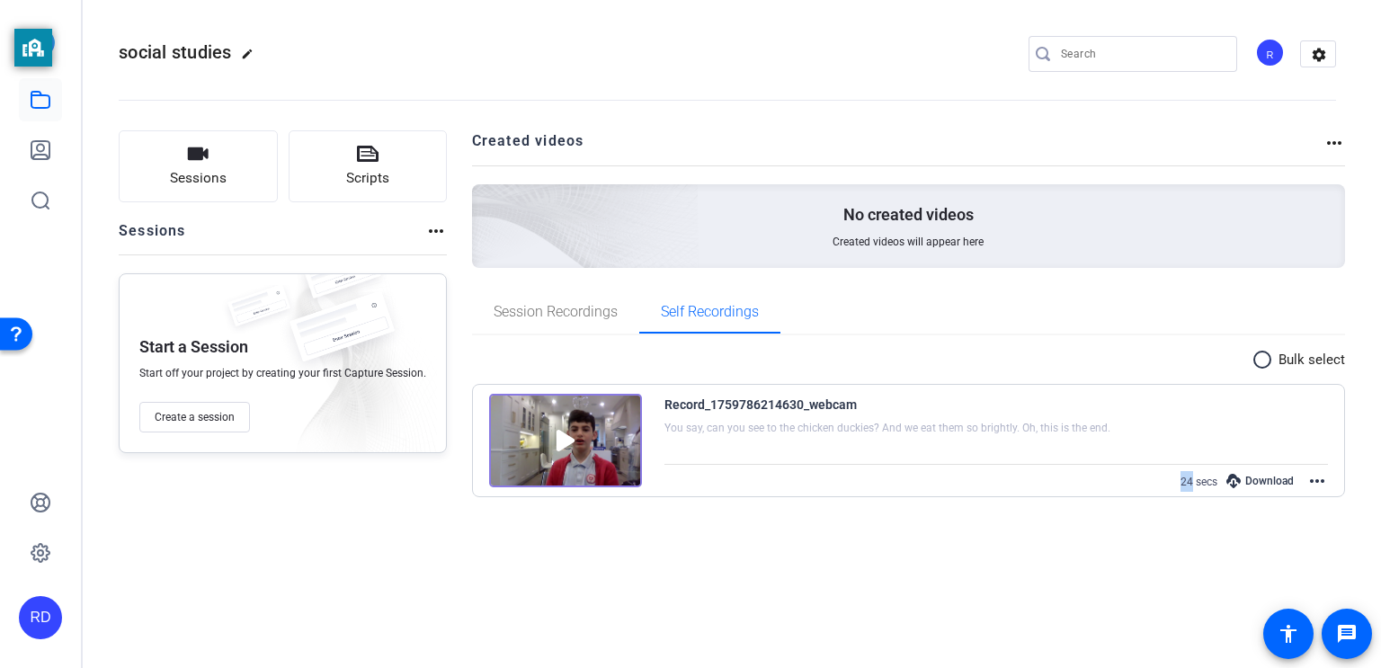
click at [795, 505] on div "radio_button_unchecked Bulk select Record_1759786214630_webcam You say, can you…" at bounding box center [909, 427] width 874 height 184
drag, startPoint x: 795, startPoint y: 505, endPoint x: 806, endPoint y: 471, distance: 35.0
click at [798, 489] on div "radio_button_unchecked Bulk select Record_1759786214630_webcam You say, can you…" at bounding box center [909, 427] width 874 height 184
click at [806, 471] on div "24 secs Download more_horiz" at bounding box center [997, 480] width 665 height 23
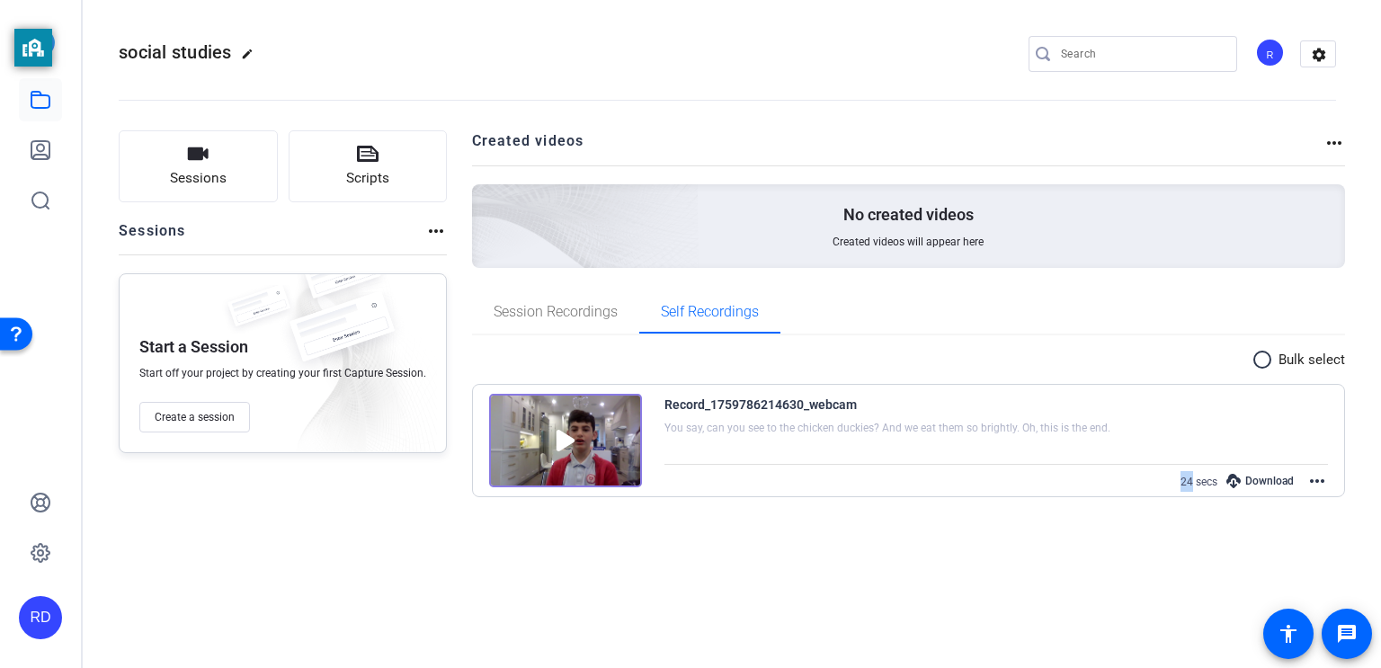
click at [806, 472] on div "24 secs Download more_horiz" at bounding box center [997, 480] width 665 height 23
drag, startPoint x: 727, startPoint y: 563, endPoint x: 689, endPoint y: 524, distance: 54.1
click at [727, 560] on div "social studies edit R settings Sessions Scripts Sessions more_horiz Start a Ses…" at bounding box center [732, 334] width 1299 height 668
click at [689, 524] on div "Sessions Scripts Sessions more_horiz Start a Session Start off your project by …" at bounding box center [728, 325] width 1290 height 434
click at [675, 514] on div "radio_button_unchecked Bulk select Record_1759786214630_webcam You say, can you…" at bounding box center [909, 427] width 874 height 184
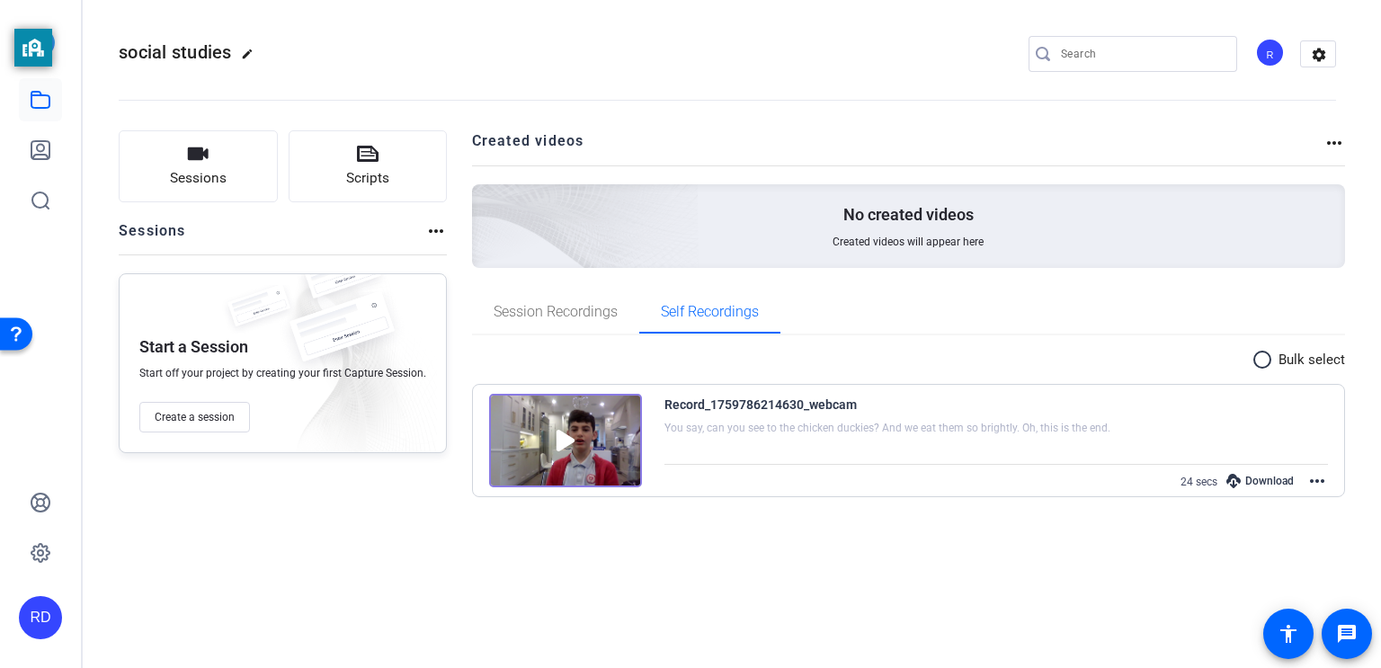
drag, startPoint x: 691, startPoint y: 496, endPoint x: 707, endPoint y: 523, distance: 32.2
click at [707, 523] on div "Sessions Scripts Sessions more_horiz Start a Session Start off your project by …" at bounding box center [728, 325] width 1290 height 434
click at [715, 531] on div "Sessions Scripts Sessions more_horiz Start a Session Start off your project by …" at bounding box center [728, 325] width 1290 height 434
click at [713, 531] on div "Sessions Scripts Sessions more_horiz Start a Session Start off your project by …" at bounding box center [728, 325] width 1290 height 434
click at [711, 532] on div "Sessions Scripts Sessions more_horiz Start a Session Start off your project by …" at bounding box center [728, 325] width 1290 height 434
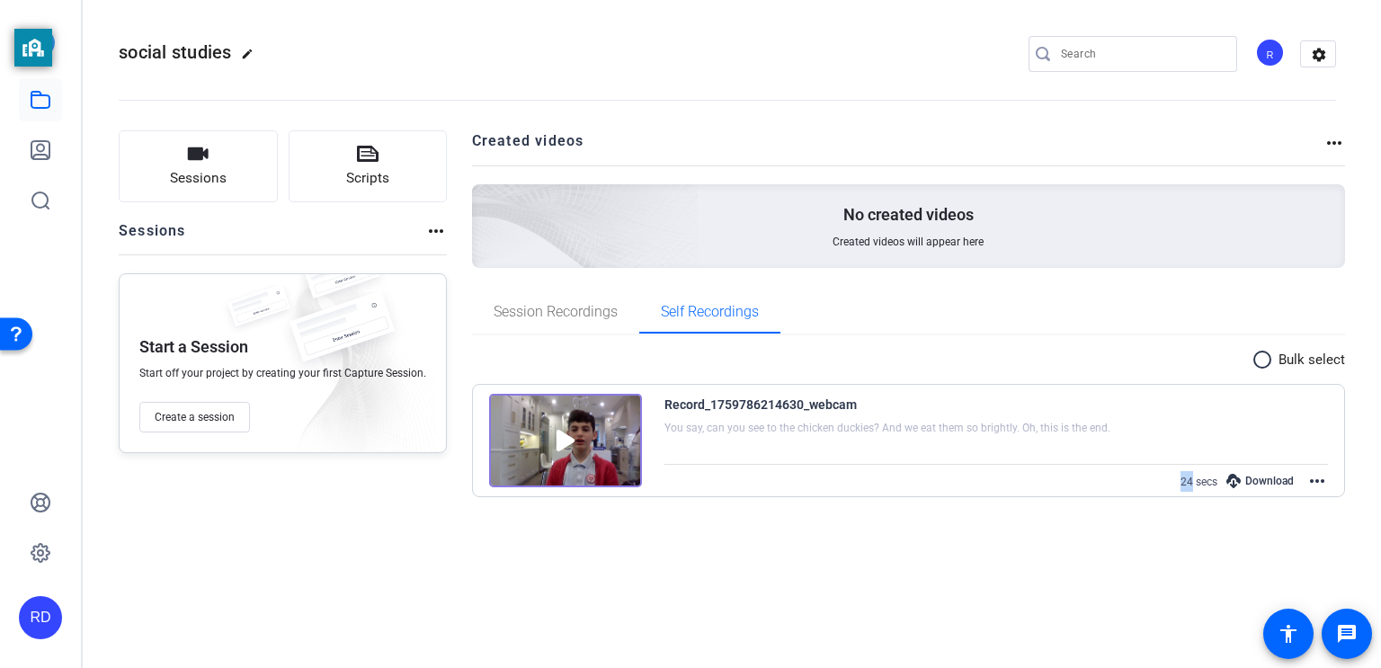
click at [711, 532] on div "Sessions Scripts Sessions more_horiz Start a Session Start off your project by …" at bounding box center [728, 325] width 1290 height 434
click at [710, 533] on div "Sessions Scripts Sessions more_horiz Start a Session Start off your project by …" at bounding box center [728, 325] width 1290 height 434
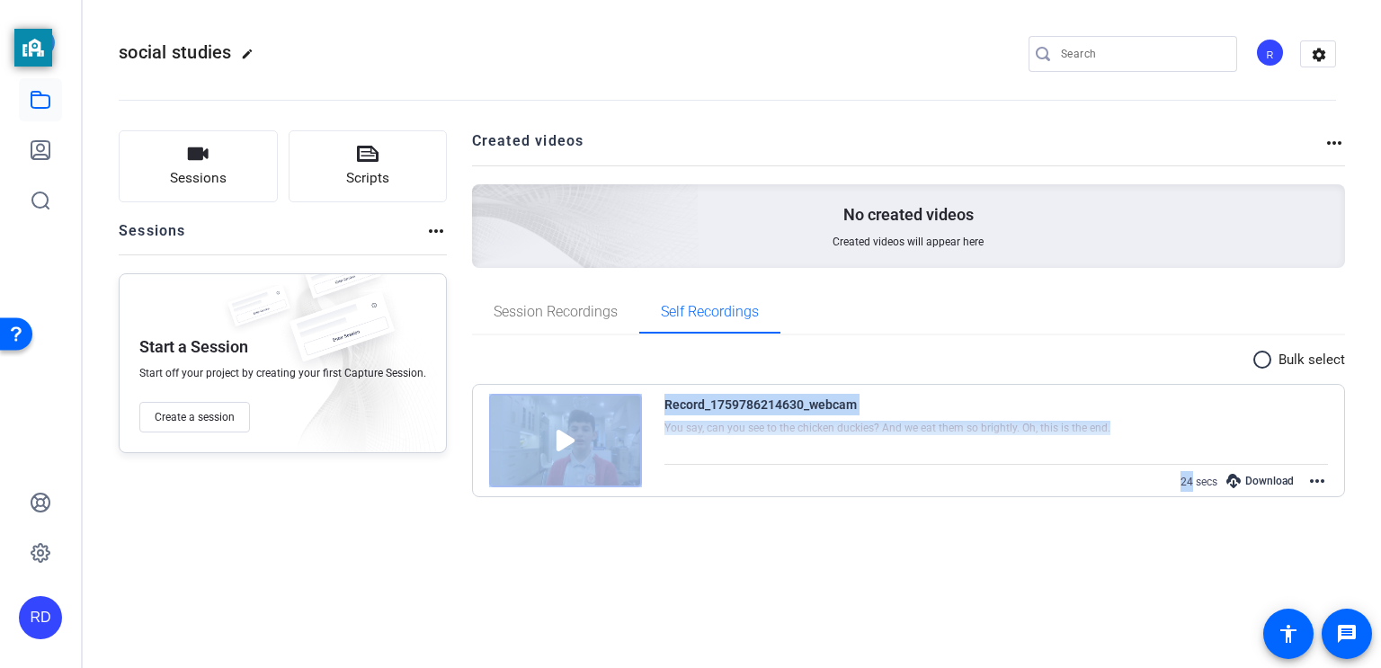
drag, startPoint x: 710, startPoint y: 532, endPoint x: 670, endPoint y: 538, distance: 39.9
click at [670, 538] on div "Sessions Scripts Sessions more_horiz Start a Session Start off your project by …" at bounding box center [728, 325] width 1290 height 434
drag, startPoint x: 661, startPoint y: 533, endPoint x: 627, endPoint y: 497, distance: 49.6
click at [660, 532] on div "Sessions Scripts Sessions more_horiz Start a Session Start off your project by …" at bounding box center [728, 325] width 1290 height 434
click at [630, 497] on div "radio_button_unchecked Bulk select Record_1759786214630_webcam You say, can you…" at bounding box center [909, 427] width 874 height 184
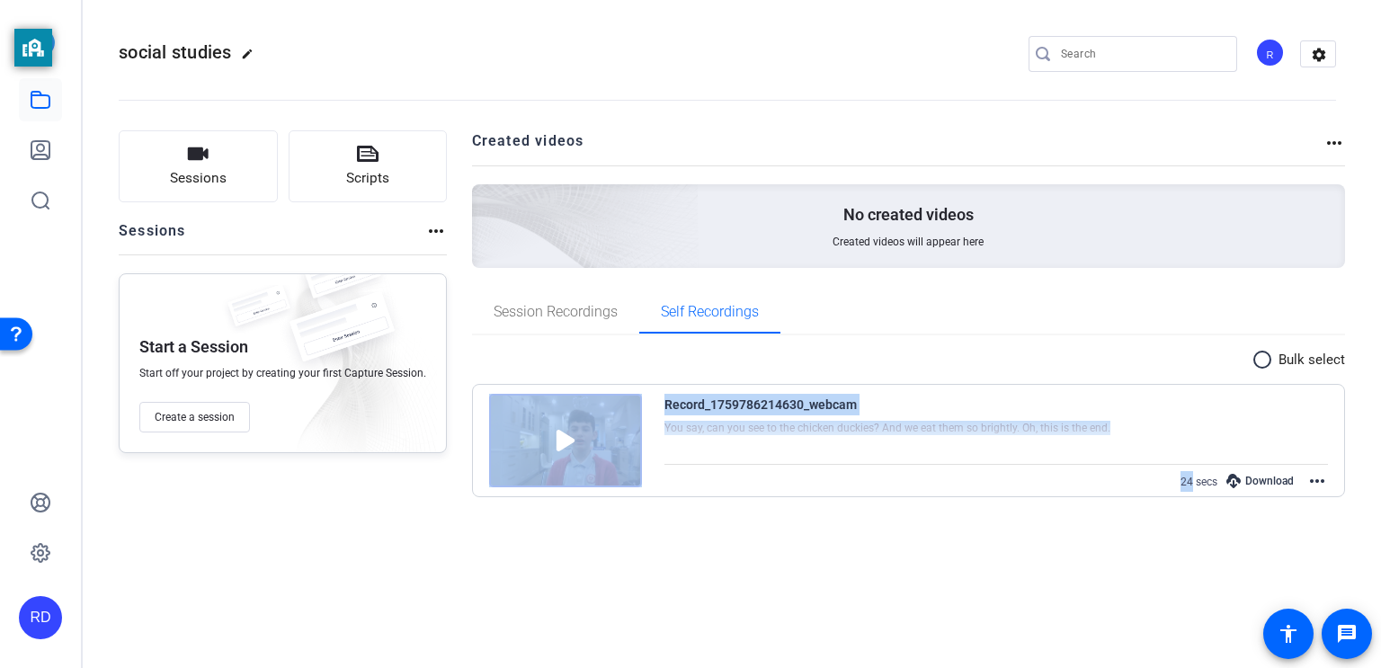
click at [682, 559] on div "social studies edit R settings Sessions Scripts Sessions more_horiz Start a Ses…" at bounding box center [732, 334] width 1299 height 668
click at [678, 559] on div "social studies edit R settings Sessions Scripts Sessions more_horiz Start a Ses…" at bounding box center [732, 334] width 1299 height 668
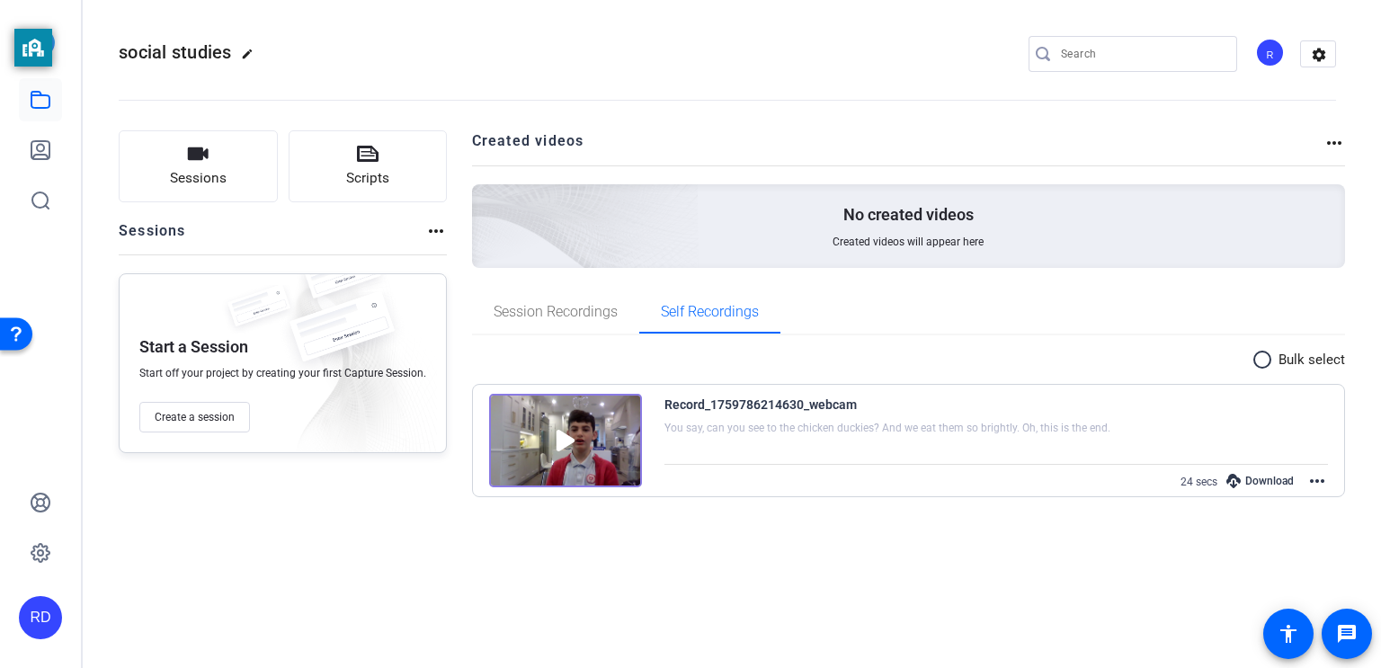
click at [675, 559] on div "social studies edit R settings Sessions Scripts Sessions more_horiz Start a Ses…" at bounding box center [732, 334] width 1299 height 668
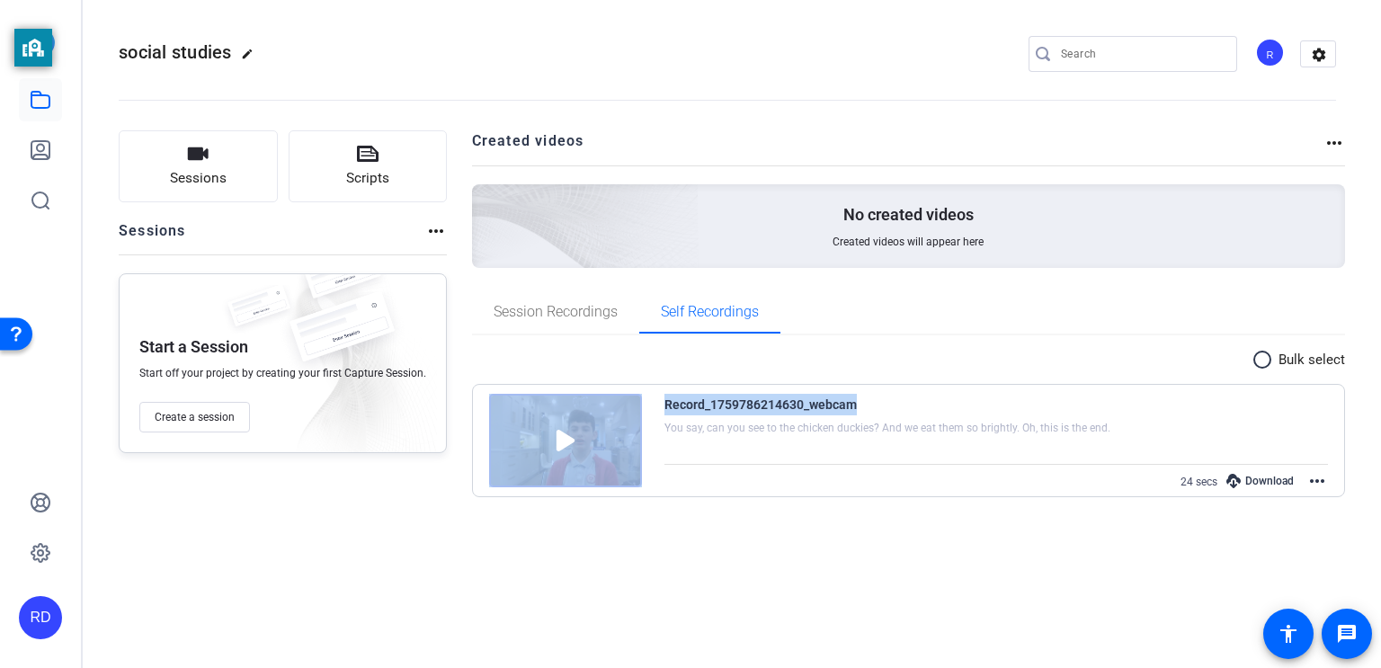
click at [675, 559] on div "social studies edit R settings Sessions Scripts Sessions more_horiz Start a Ses…" at bounding box center [732, 334] width 1299 height 668
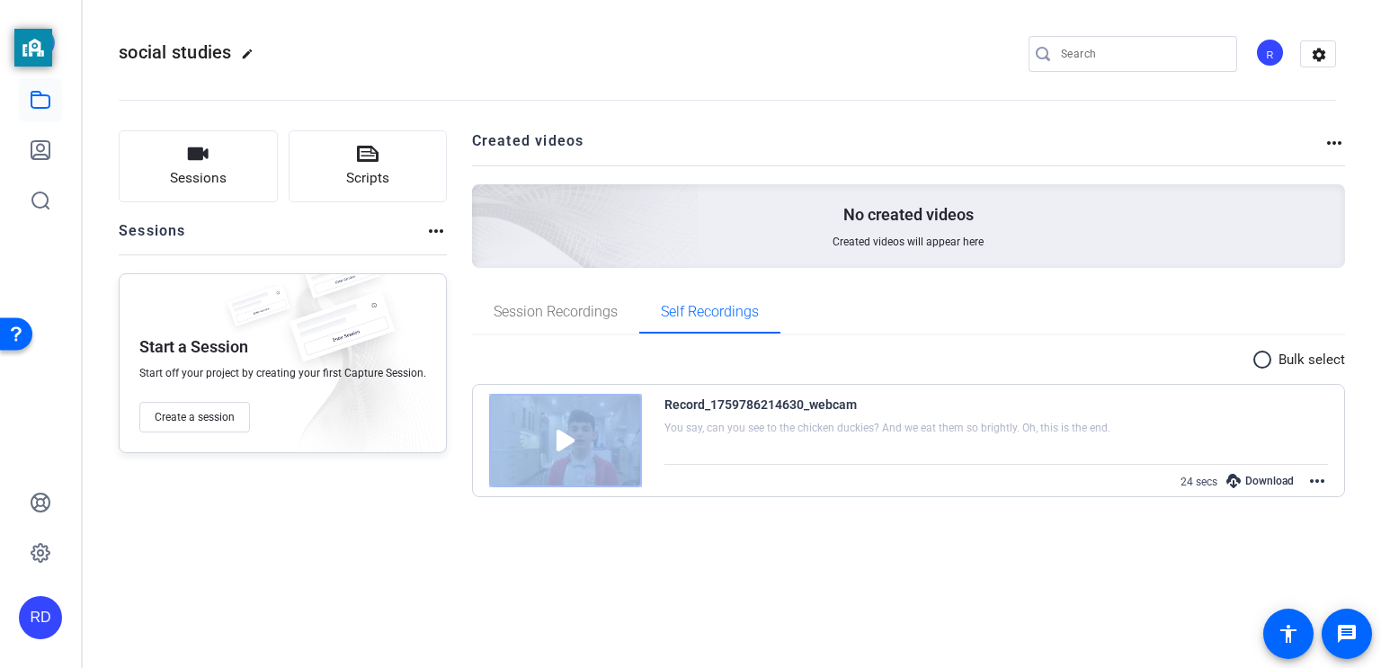
click at [673, 557] on div "social studies edit R settings Sessions Scripts Sessions more_horiz Start a Ses…" at bounding box center [732, 334] width 1299 height 668
click at [672, 557] on div "social studies edit R settings Sessions Scripts Sessions more_horiz Start a Ses…" at bounding box center [732, 334] width 1299 height 668
click at [671, 558] on div "social studies edit R settings Sessions Scripts Sessions more_horiz Start a Ses…" at bounding box center [732, 334] width 1299 height 668
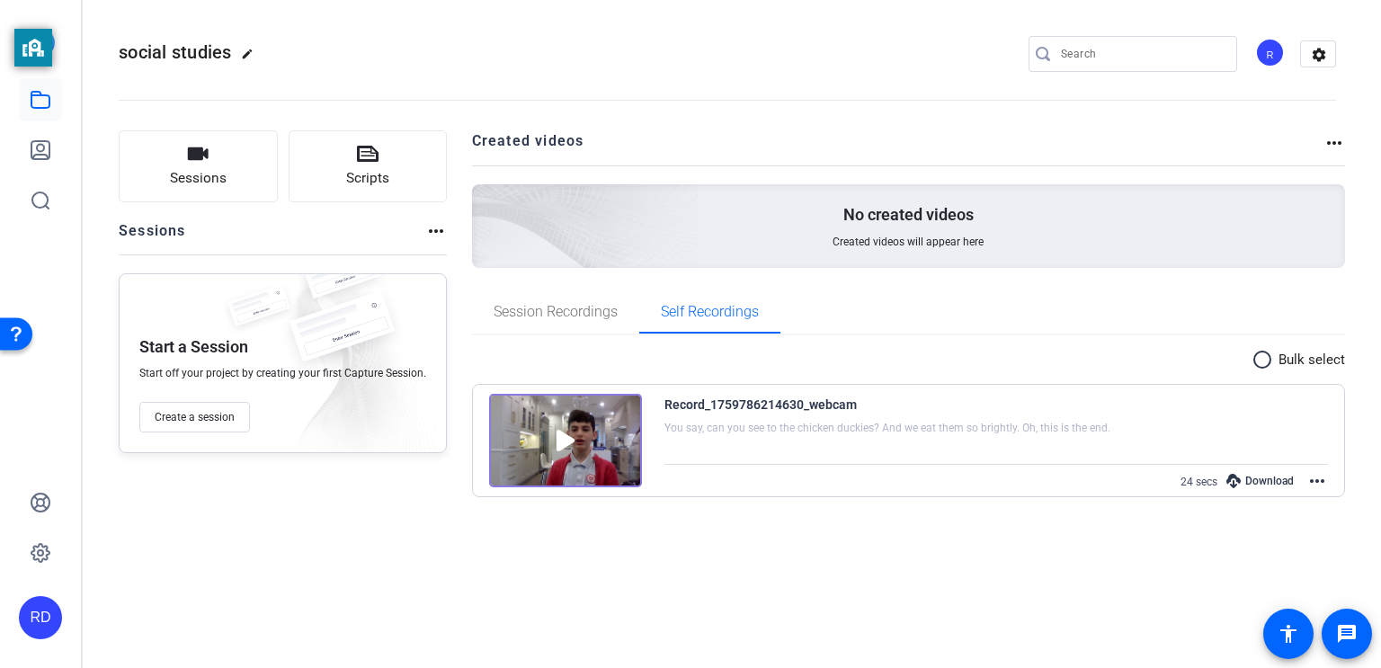
click at [13, 340] on div "Open Resource Center" at bounding box center [16, 333] width 32 height 32
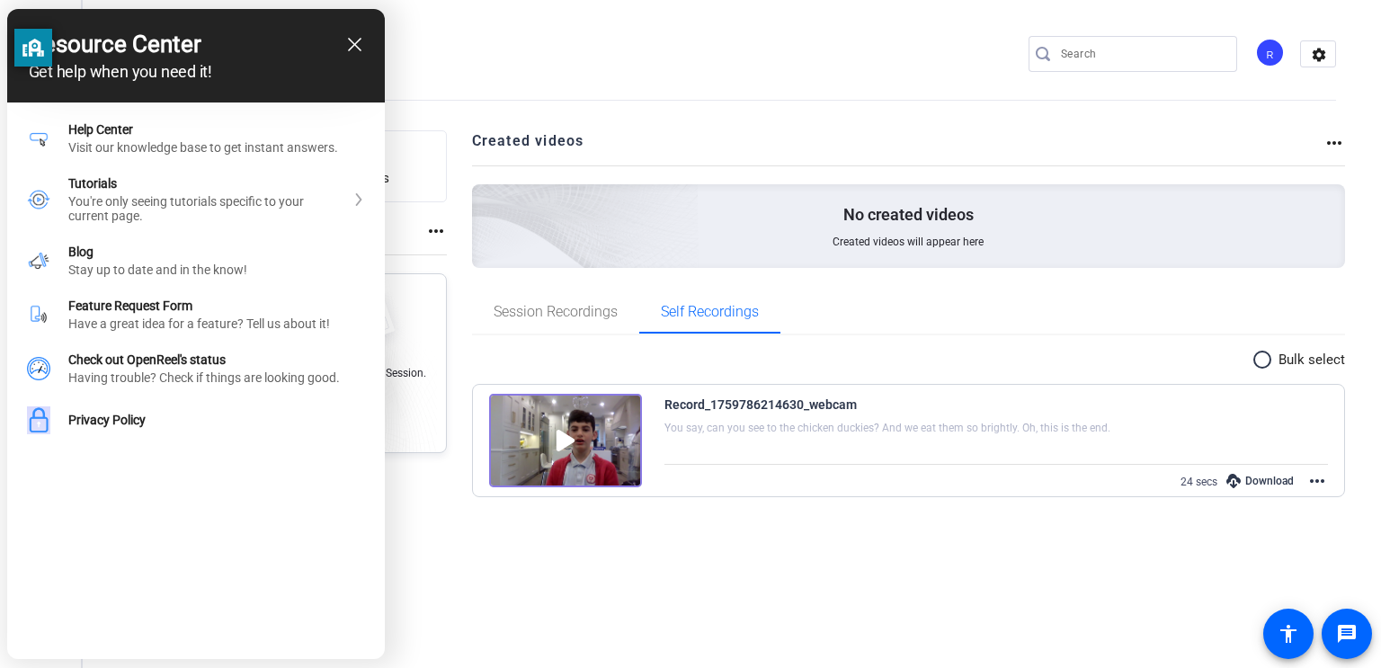
click at [354, 36] on div "close resource center" at bounding box center [354, 44] width 17 height 17
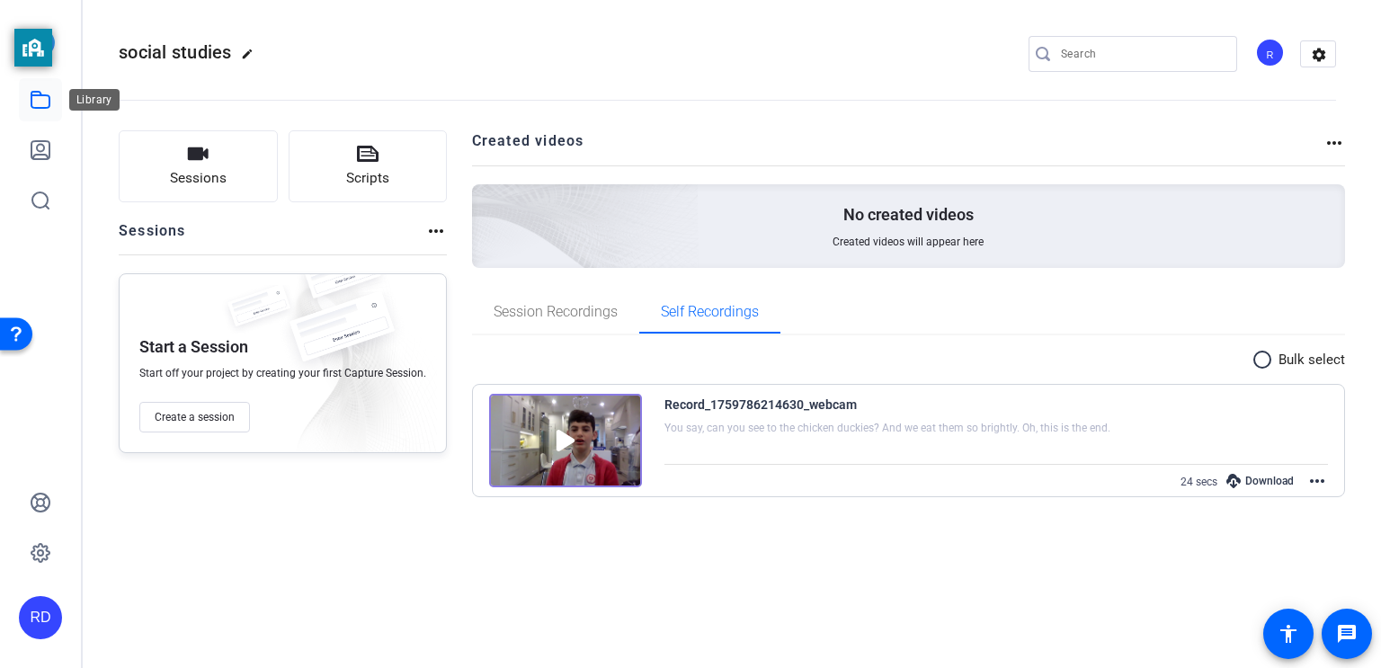
click at [54, 106] on link at bounding box center [40, 99] width 43 height 43
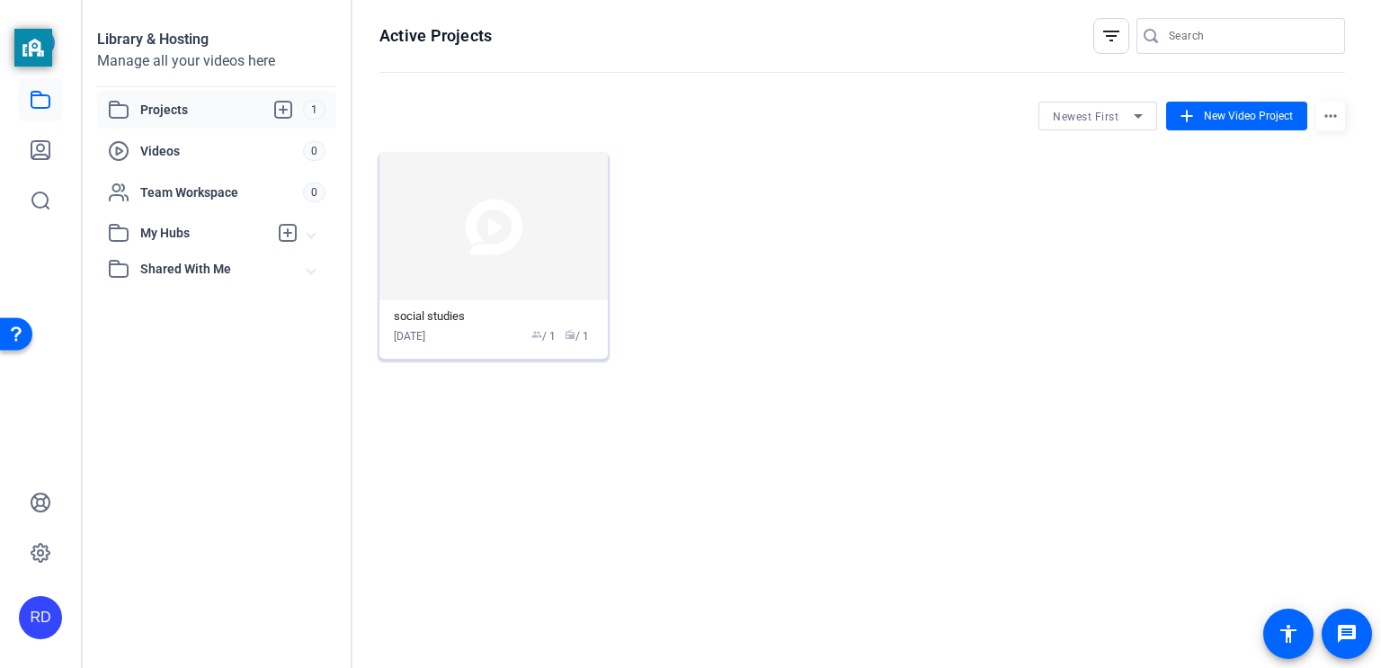
click at [491, 228] on img at bounding box center [494, 227] width 228 height 148
click at [478, 306] on mat-card-content "social studies [DATE] group / 1 radio / 1" at bounding box center [494, 329] width 228 height 58
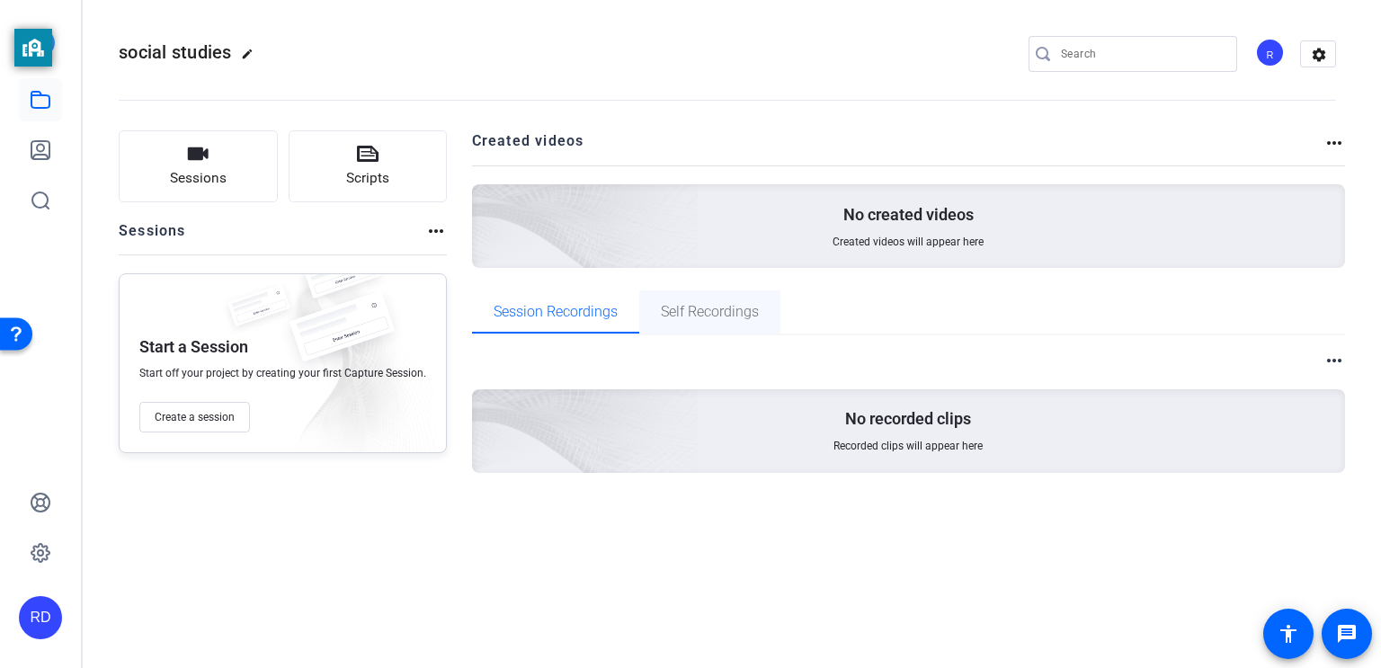
click at [746, 315] on span "Self Recordings" at bounding box center [710, 312] width 98 height 14
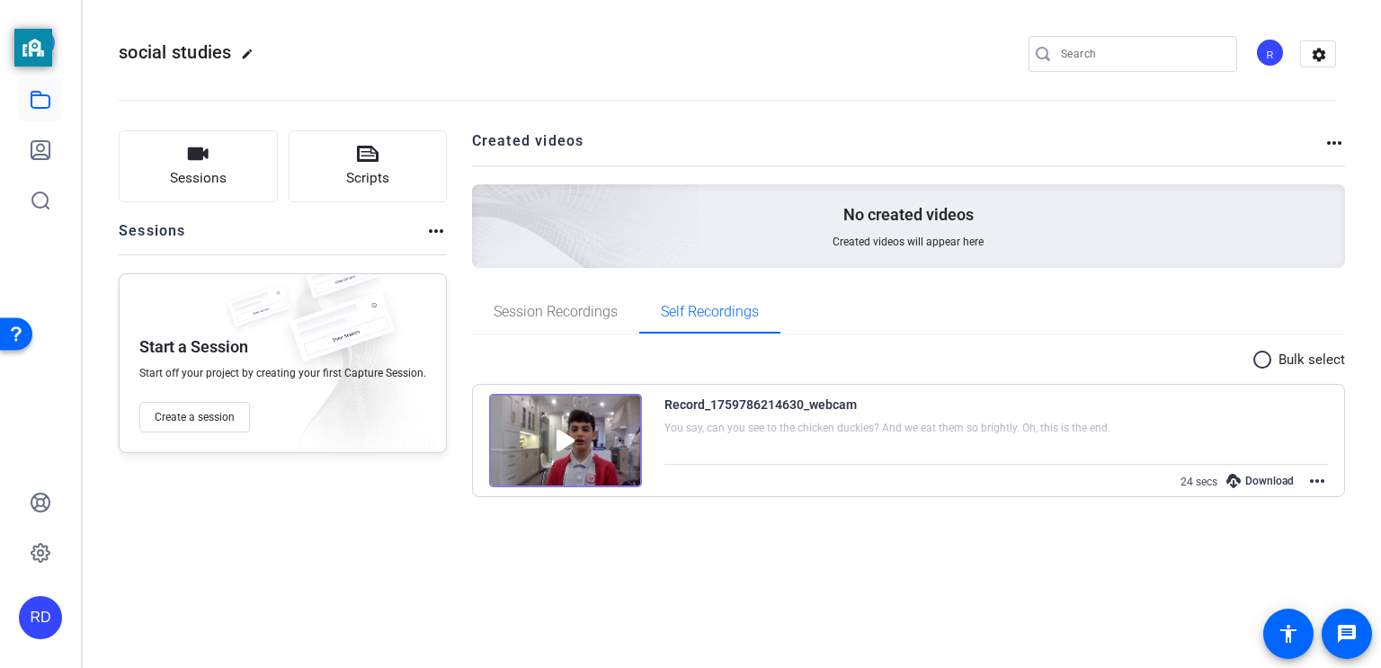
click at [1329, 487] on div "Record_1759786214630_webcam You say, can you see to the chicken duckies? And we…" at bounding box center [909, 441] width 872 height 112
click at [1322, 484] on mat-icon "more_horiz" at bounding box center [1318, 481] width 22 height 22
click at [1311, 544] on span "Download MP4" at bounding box center [1275, 547] width 79 height 22
click at [469, 75] on openreel-divider-bar at bounding box center [728, 94] width 1218 height 55
click at [1307, 488] on mat-icon "more_horiz" at bounding box center [1318, 481] width 22 height 22
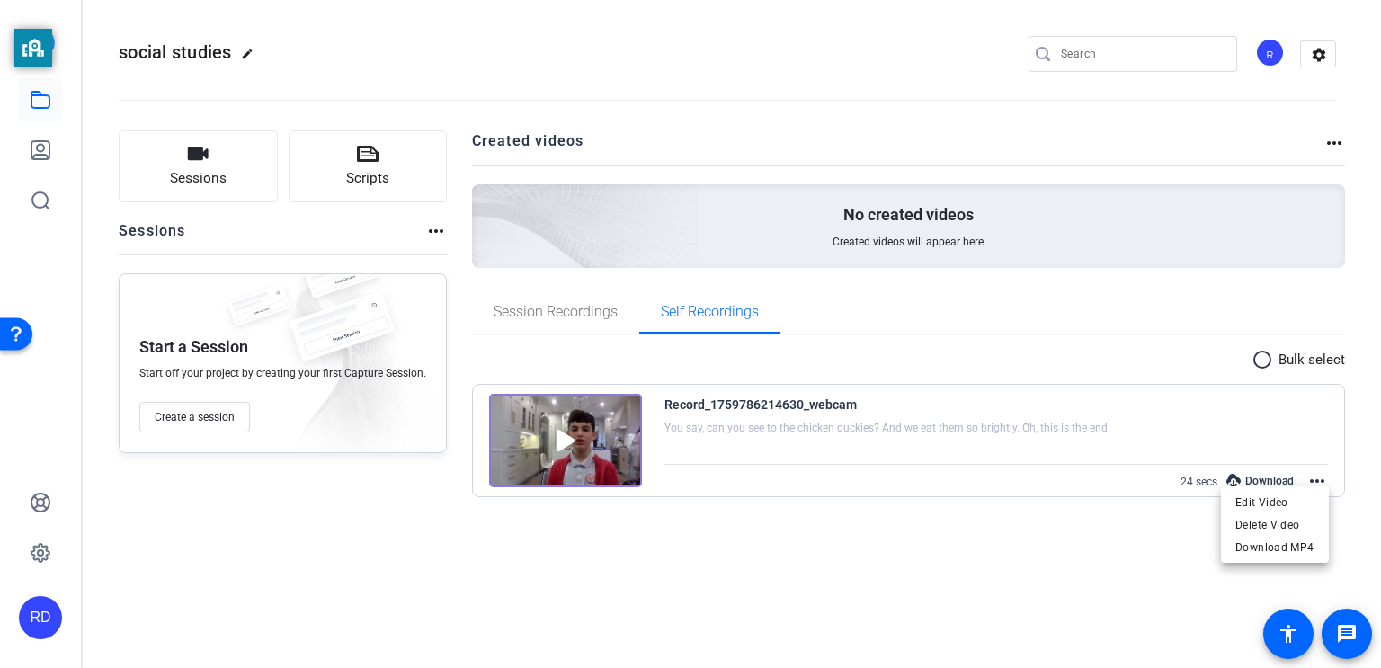
drag, startPoint x: 1134, startPoint y: 621, endPoint x: 1126, endPoint y: 613, distance: 11.4
click at [1134, 621] on div at bounding box center [690, 334] width 1381 height 668
click at [36, 116] on link at bounding box center [40, 99] width 43 height 43
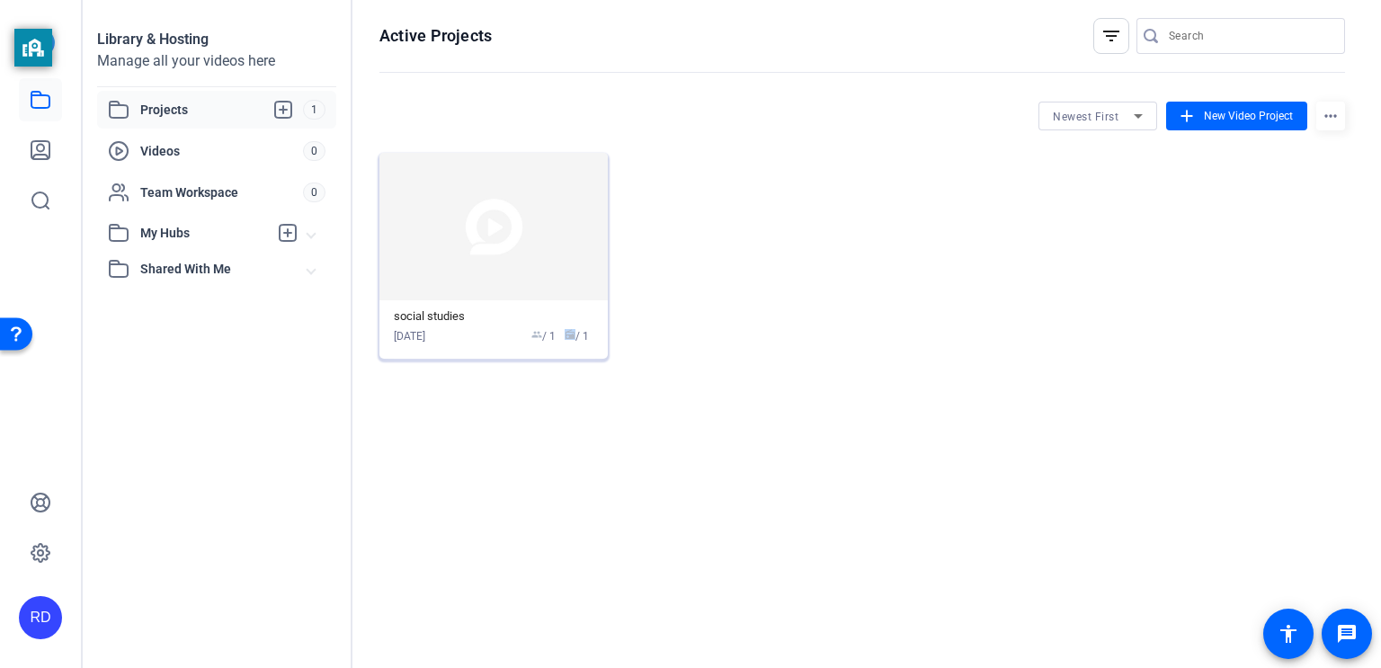
click at [564, 429] on div "Active Projects filter_list Newest First add New Video Project more_horiz socia…" at bounding box center [863, 334] width 1020 height 668
click at [482, 471] on div "Active Projects filter_list Newest First add New Video Project more_horiz socia…" at bounding box center [863, 334] width 1020 height 668
click at [467, 401] on div "Active Projects filter_list Newest First add New Video Project more_horiz socia…" at bounding box center [863, 334] width 1020 height 668
click at [464, 393] on div "Active Projects filter_list Newest First add New Video Project more_horiz socia…" at bounding box center [863, 334] width 1020 height 668
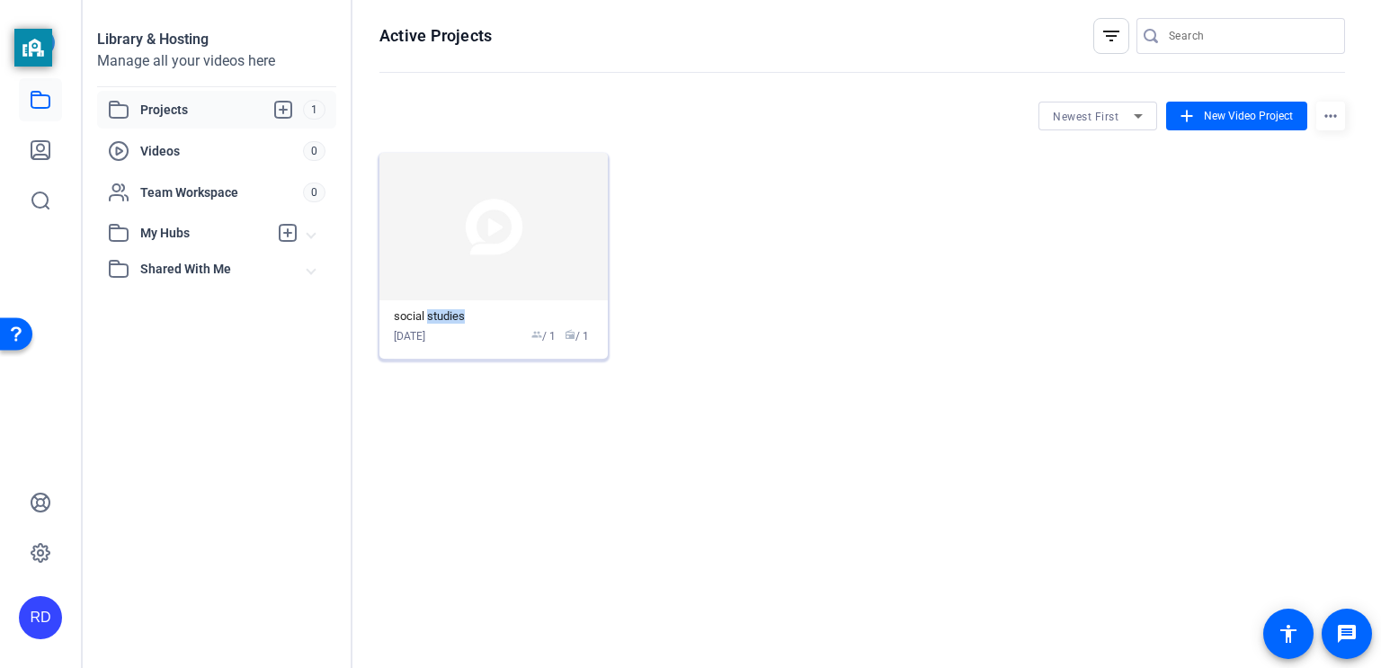
click at [836, 320] on div "social studies [DATE] group / 1 radio / 1" at bounding box center [863, 256] width 966 height 206
click at [440, 233] on img at bounding box center [494, 227] width 228 height 148
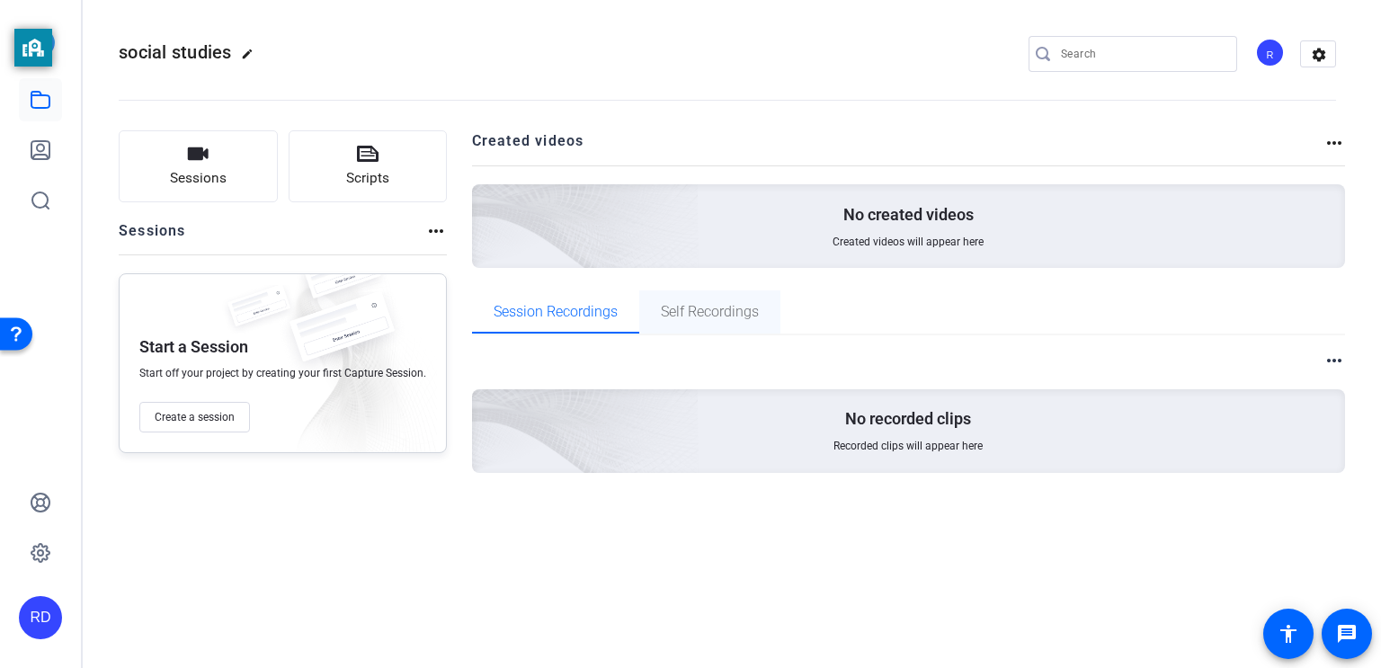
click at [664, 323] on span "Self Recordings" at bounding box center [710, 312] width 98 height 43
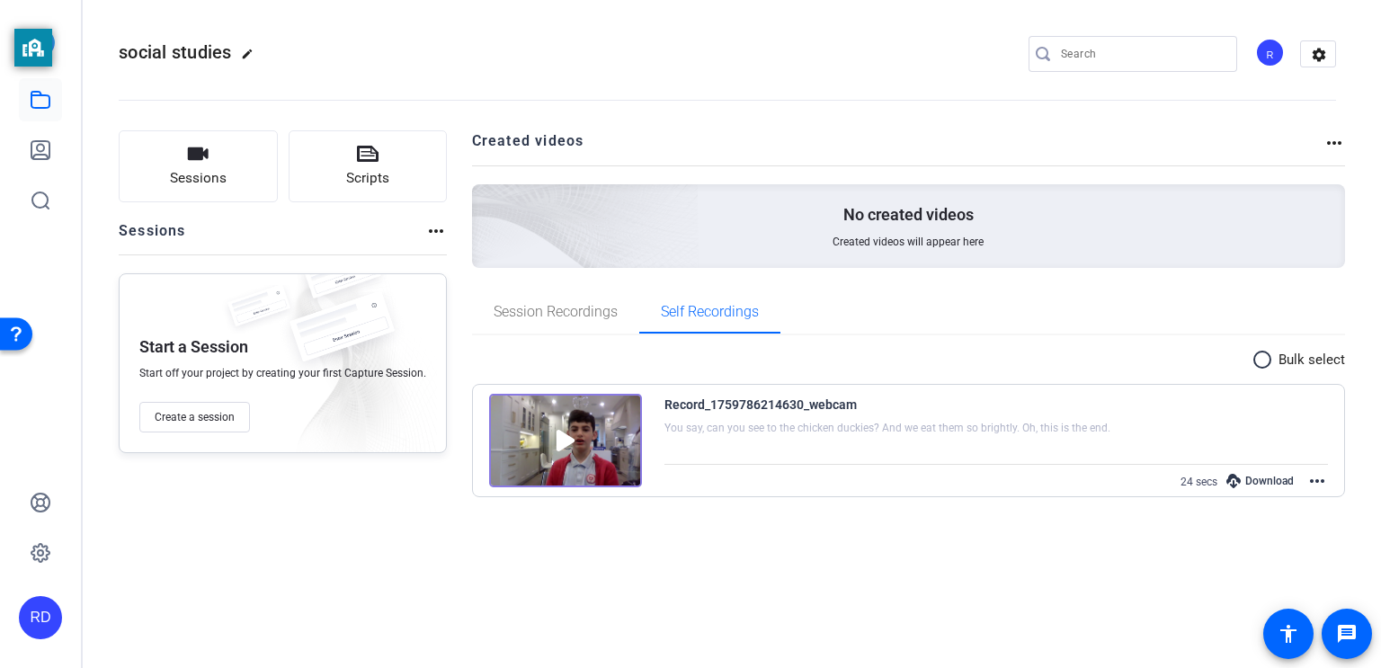
click at [563, 435] on img at bounding box center [565, 441] width 153 height 94
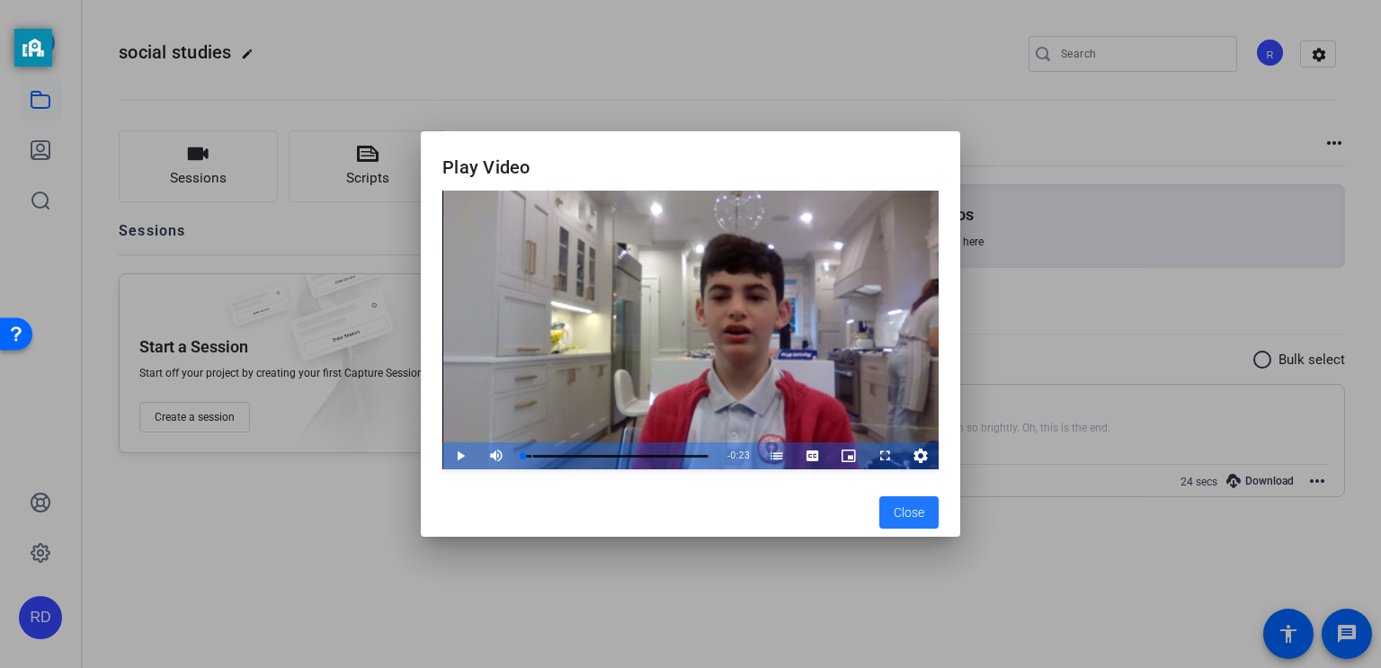
click at [648, 559] on div at bounding box center [690, 334] width 1381 height 668
